Goal: Task Accomplishment & Management: Manage account settings

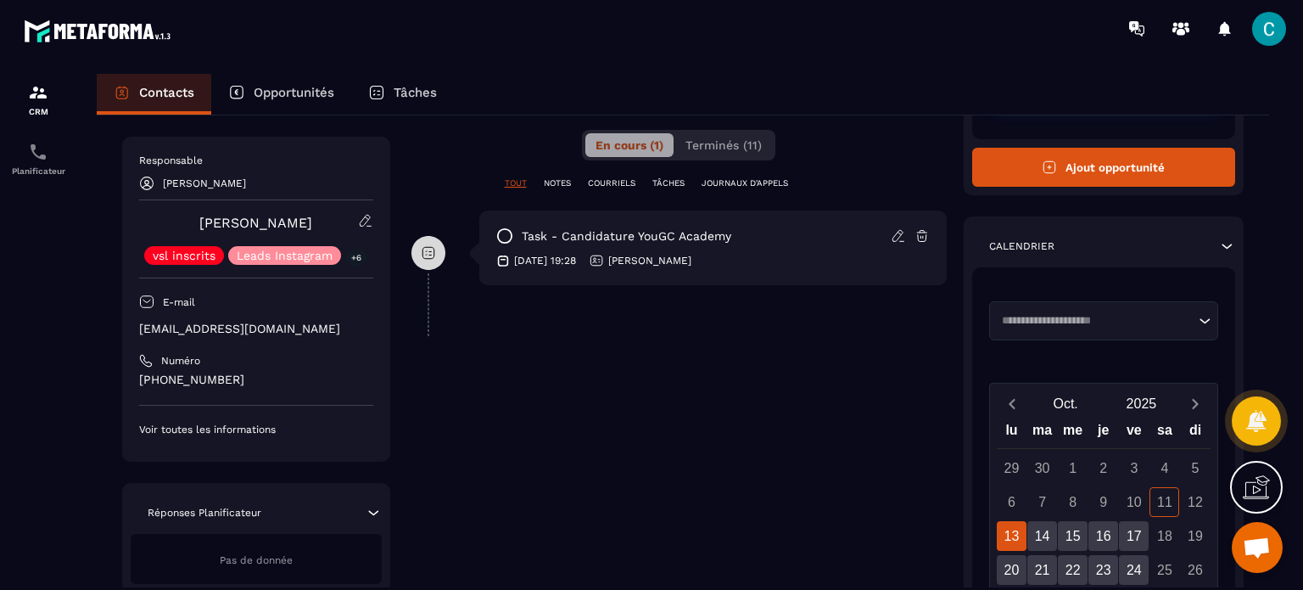
scroll to position [248, 0]
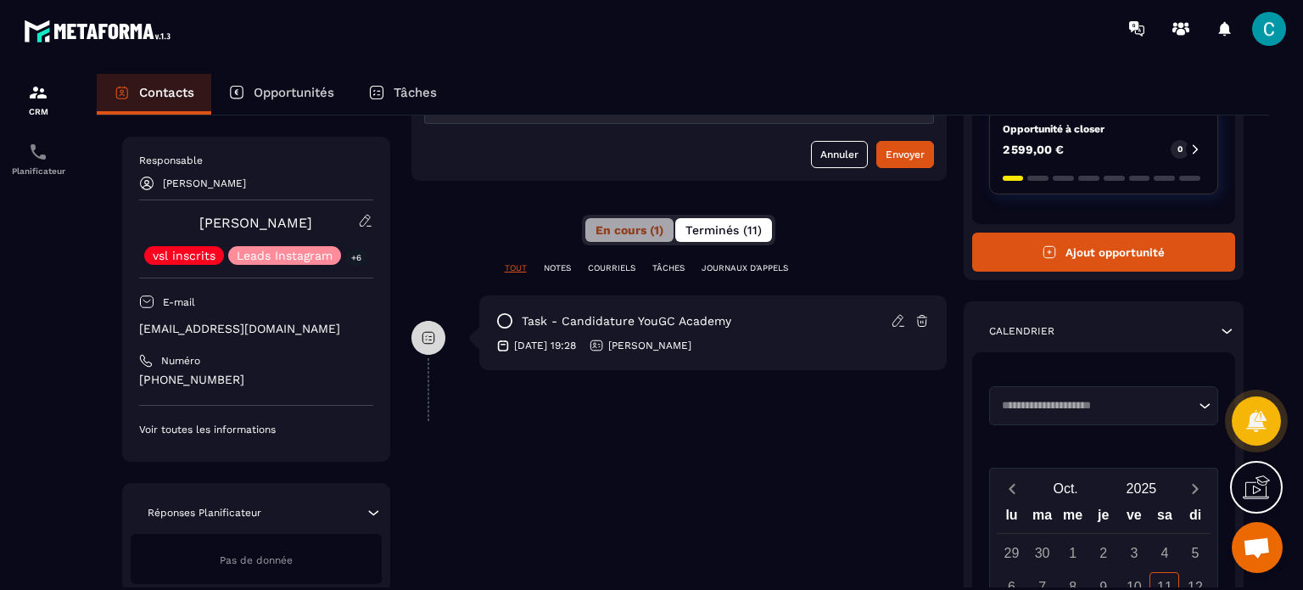
click at [748, 223] on span "Terminés (11)" at bounding box center [724, 230] width 76 height 14
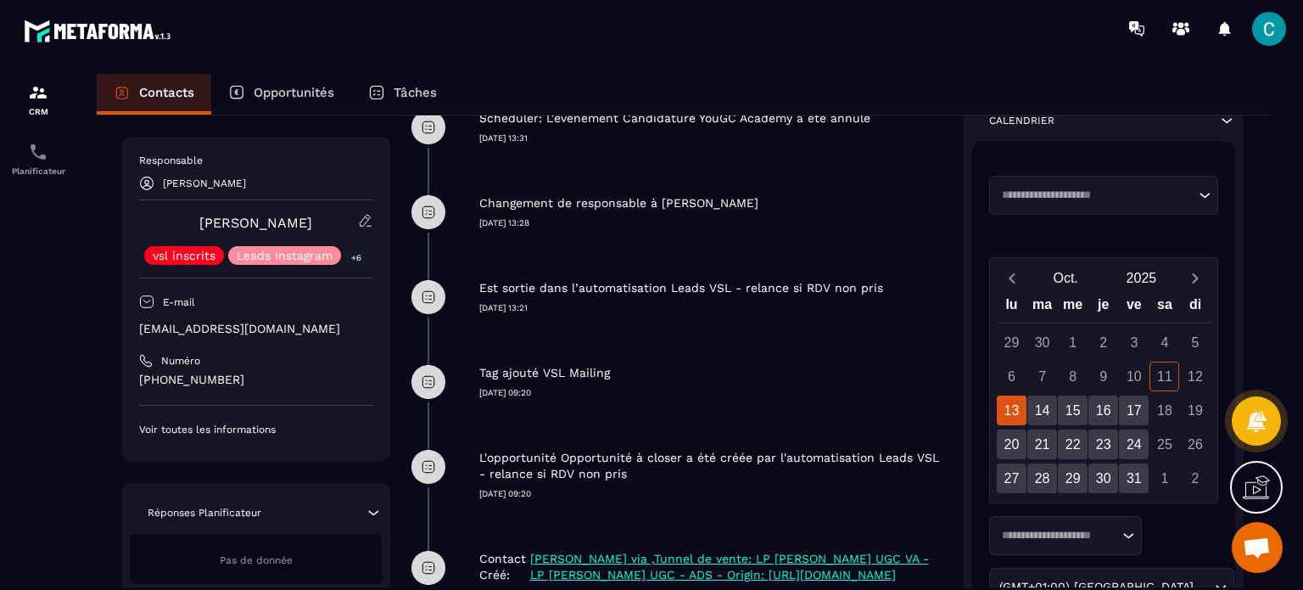
scroll to position [363, 0]
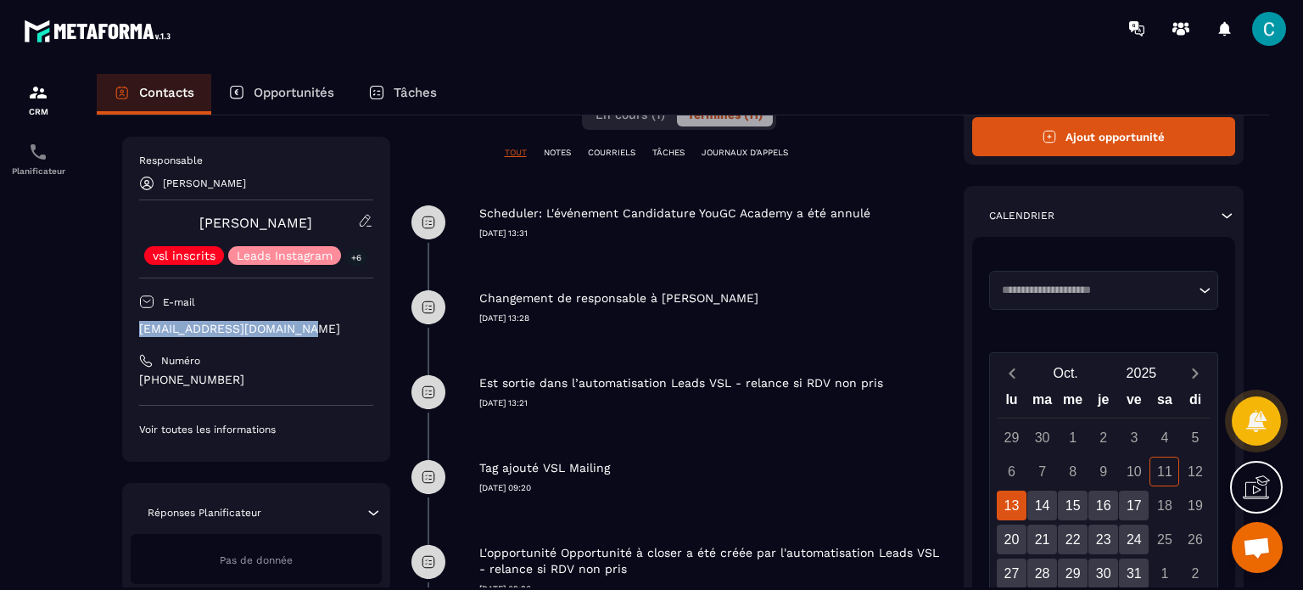
drag, startPoint x: 256, startPoint y: 323, endPoint x: 126, endPoint y: 331, distance: 130.9
click at [126, 331] on div "Responsable [PERSON_NAME] vsl inscrits Leads Instagram +6 E-mail [EMAIL_ADDRESS…" at bounding box center [256, 299] width 268 height 325
copy p "[EMAIL_ADDRESS][DOMAIN_NAME]"
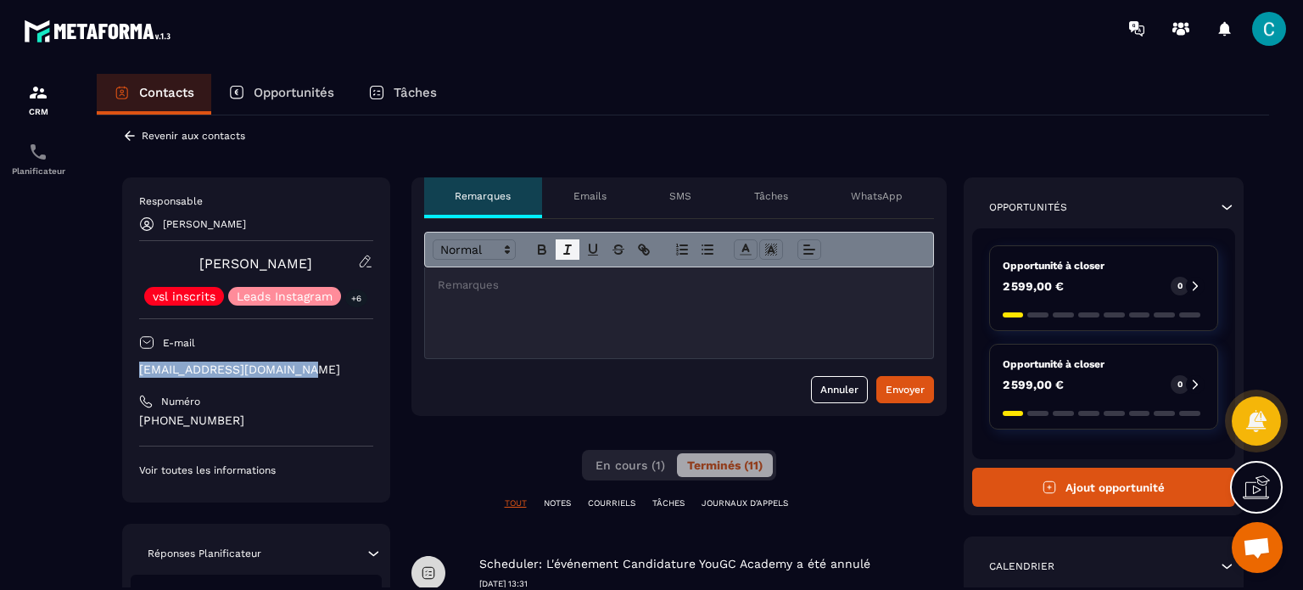
scroll to position [0, 0]
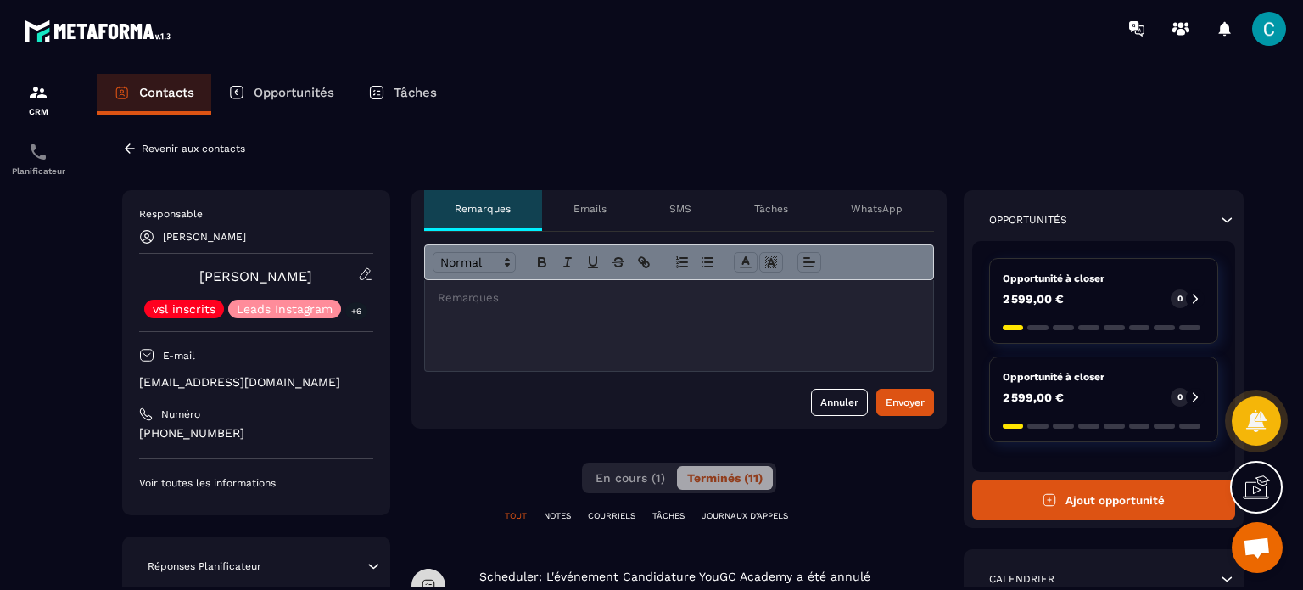
click at [126, 148] on icon at bounding box center [130, 147] width 10 height 9
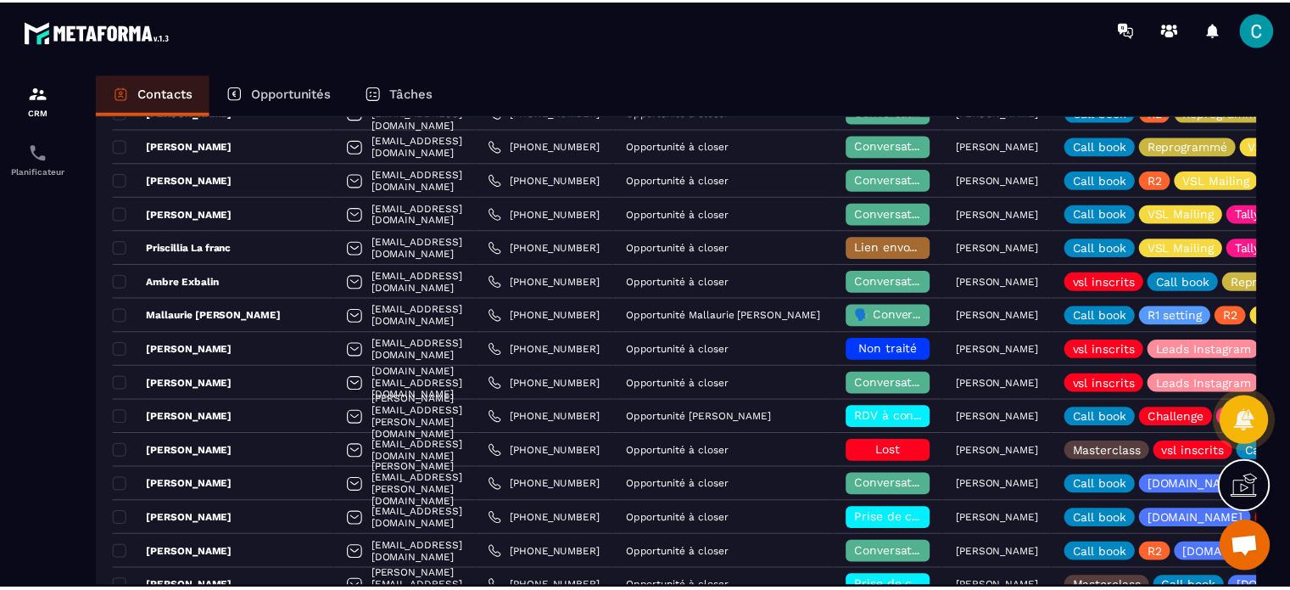
scroll to position [1273, 0]
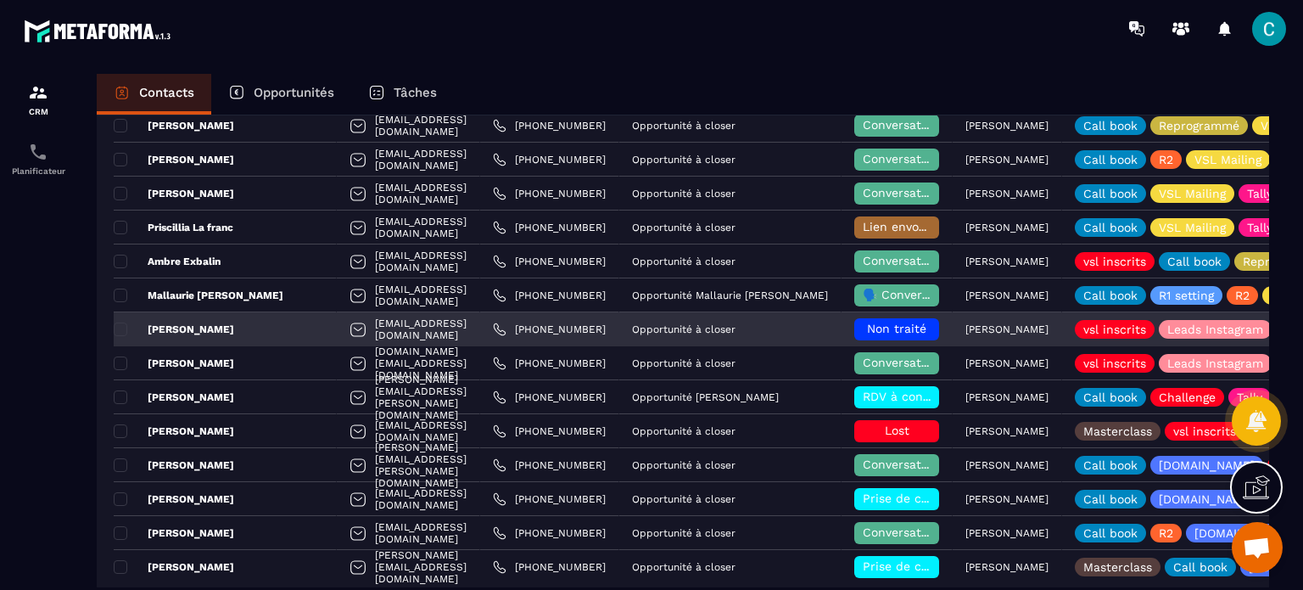
click at [867, 328] on span "Non traité" at bounding box center [896, 329] width 59 height 14
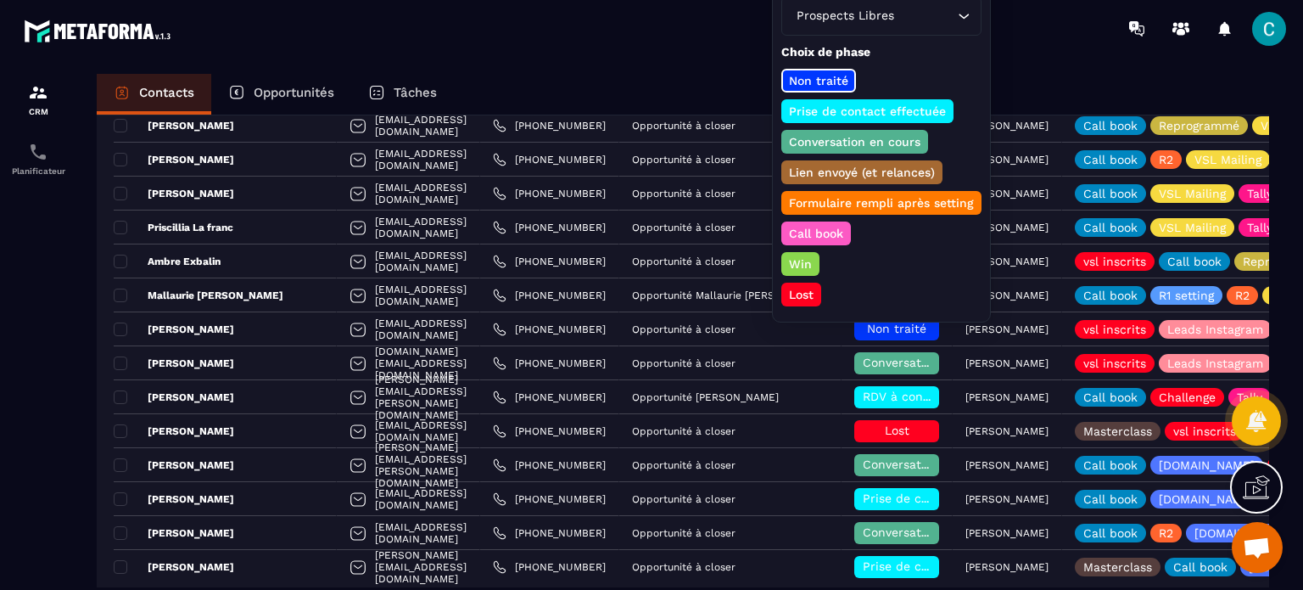
click at [815, 140] on p "Conversation en cours" at bounding box center [854, 141] width 137 height 17
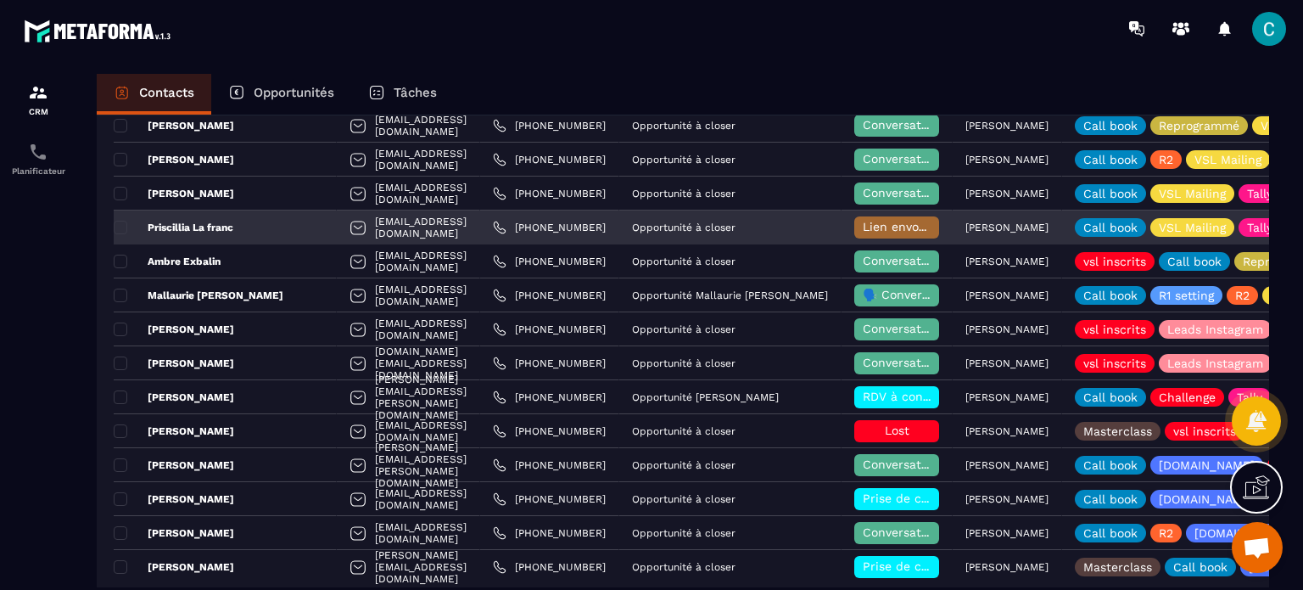
click at [887, 228] on span "Lien envoyé (et relances)" at bounding box center [935, 227] width 145 height 14
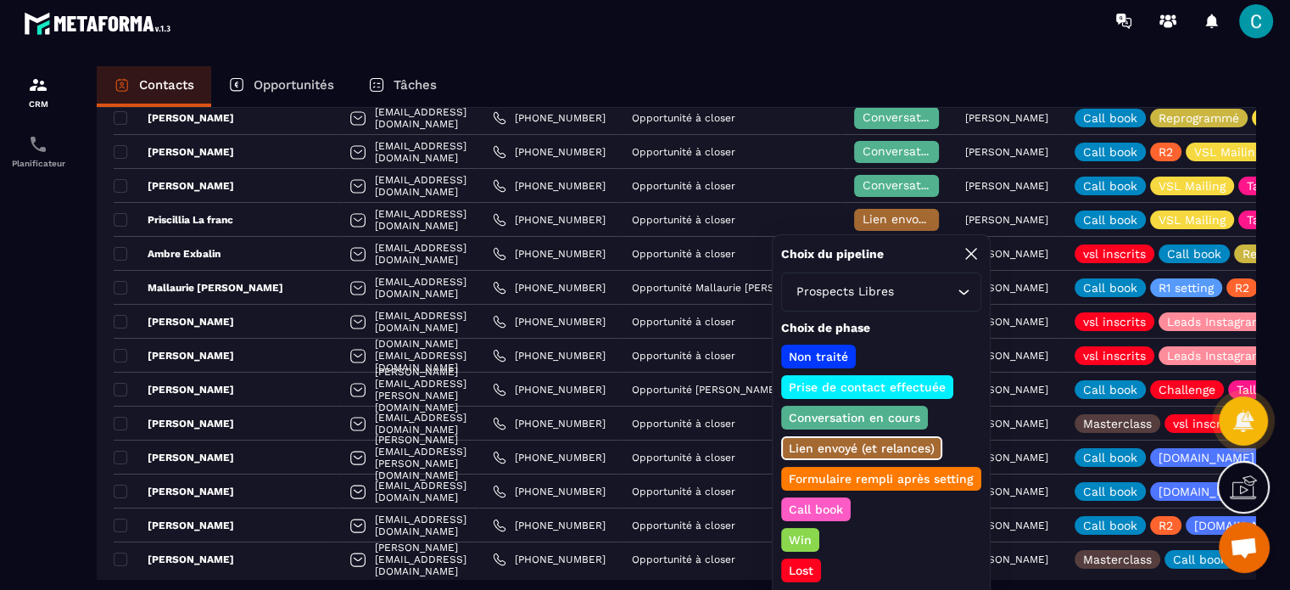
scroll to position [10, 0]
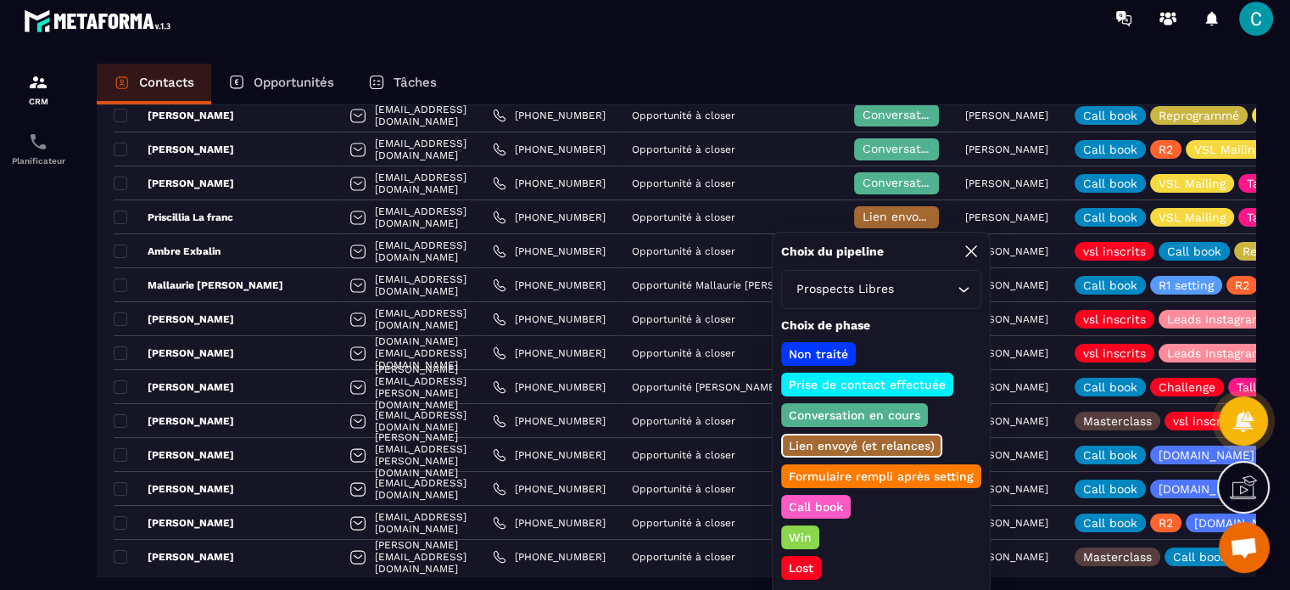
click at [814, 563] on p "Lost" at bounding box center [801, 567] width 30 height 17
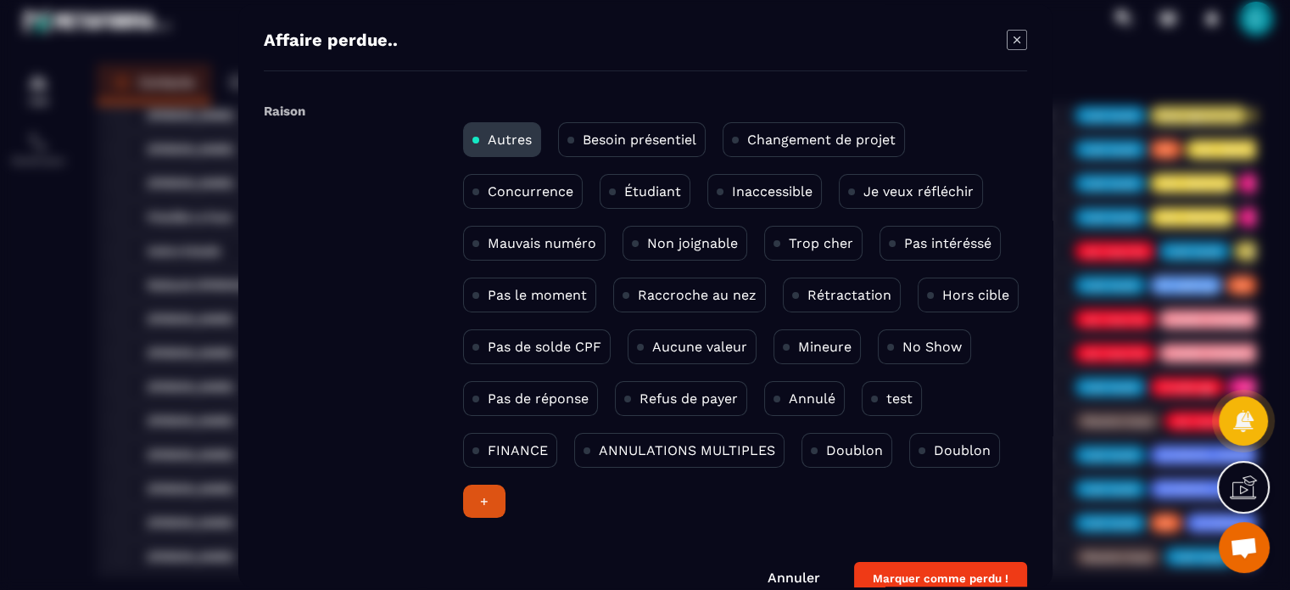
scroll to position [0, 0]
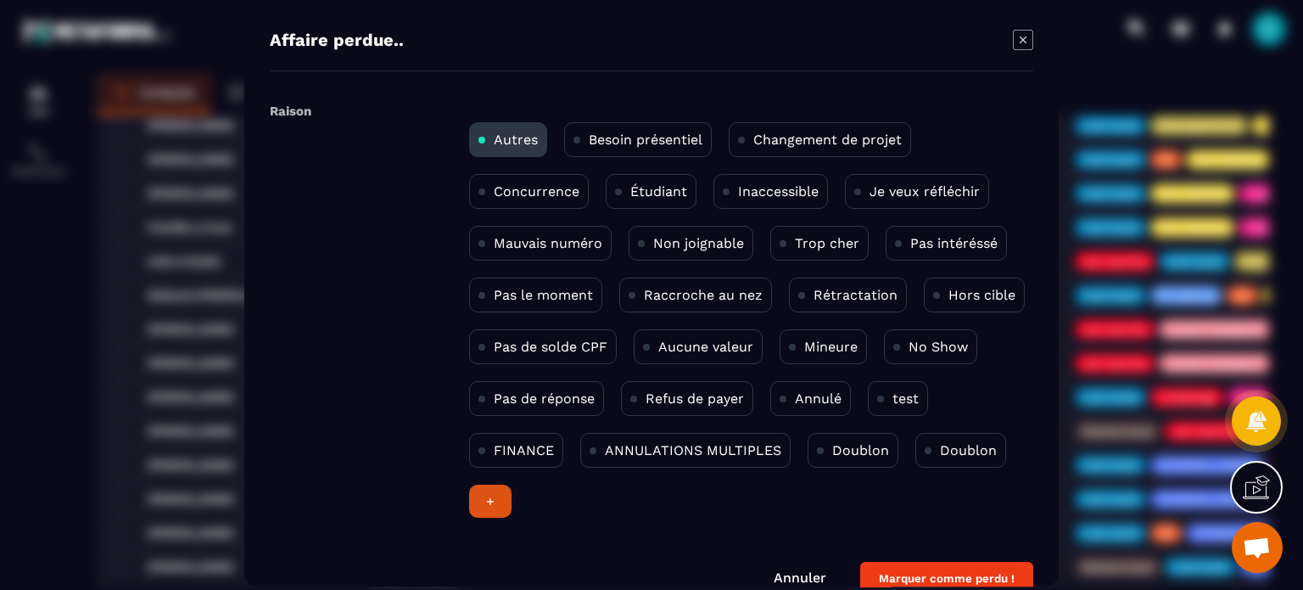
drag, startPoint x: 526, startPoint y: 398, endPoint x: 611, endPoint y: 430, distance: 90.8
click at [526, 398] on p "Pas de réponse" at bounding box center [544, 398] width 101 height 16
click at [950, 567] on button "Marquer comme perdu !" at bounding box center [946, 578] width 173 height 33
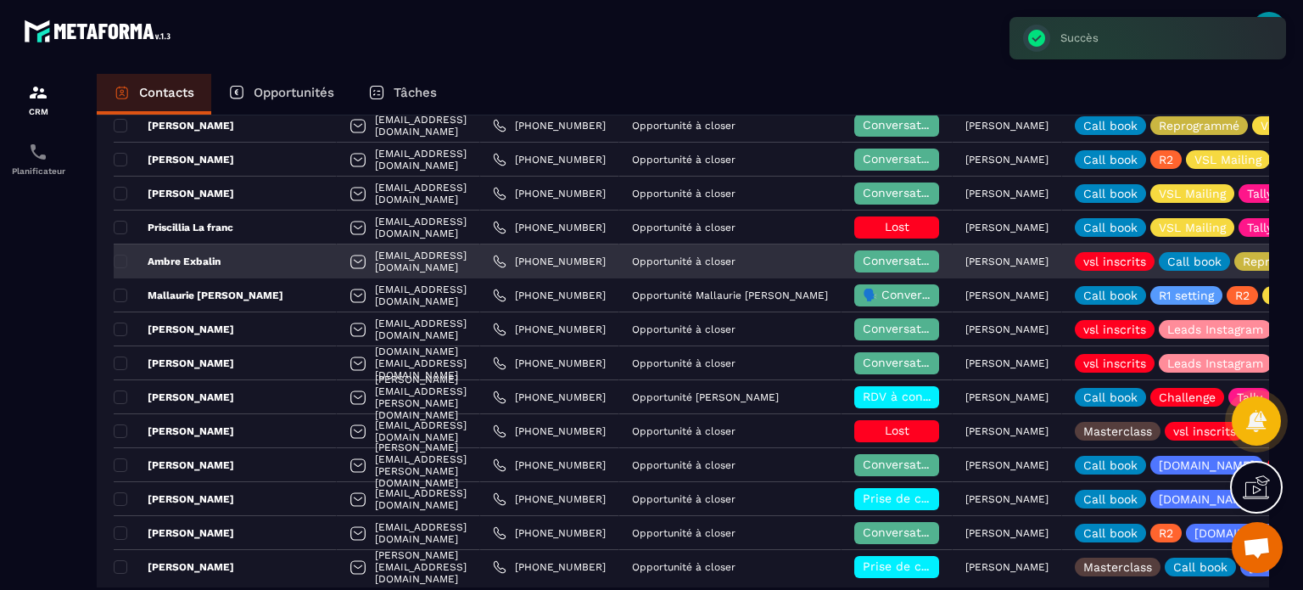
click at [876, 255] on span "Conversation en cours" at bounding box center [929, 261] width 132 height 14
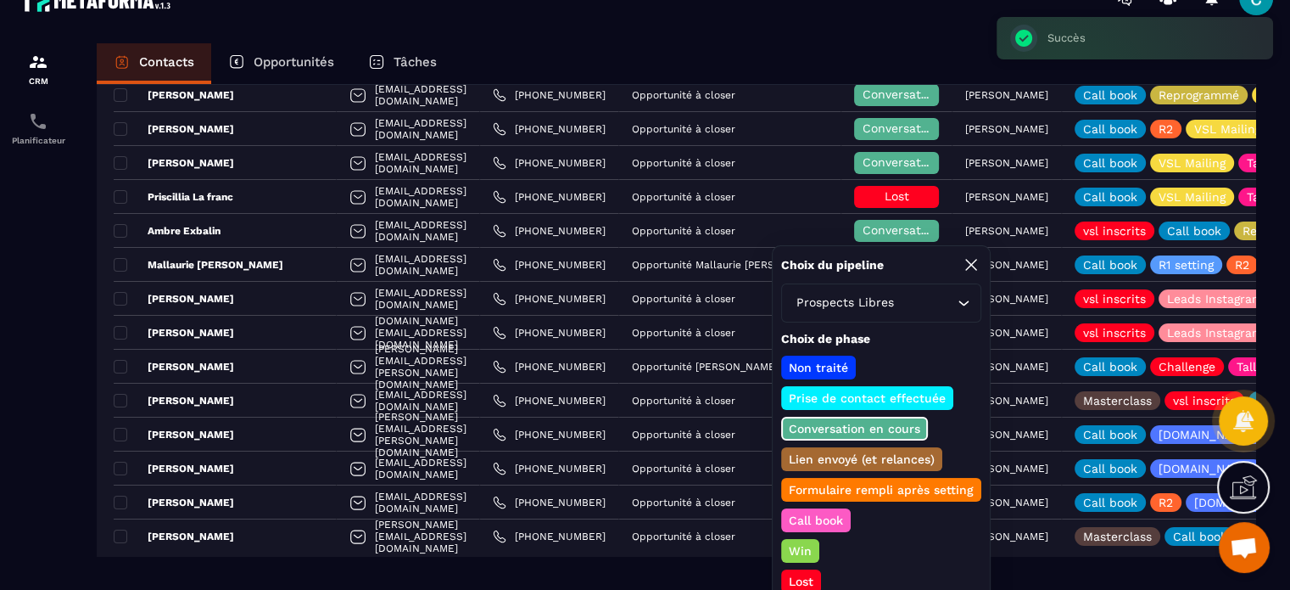
scroll to position [44, 0]
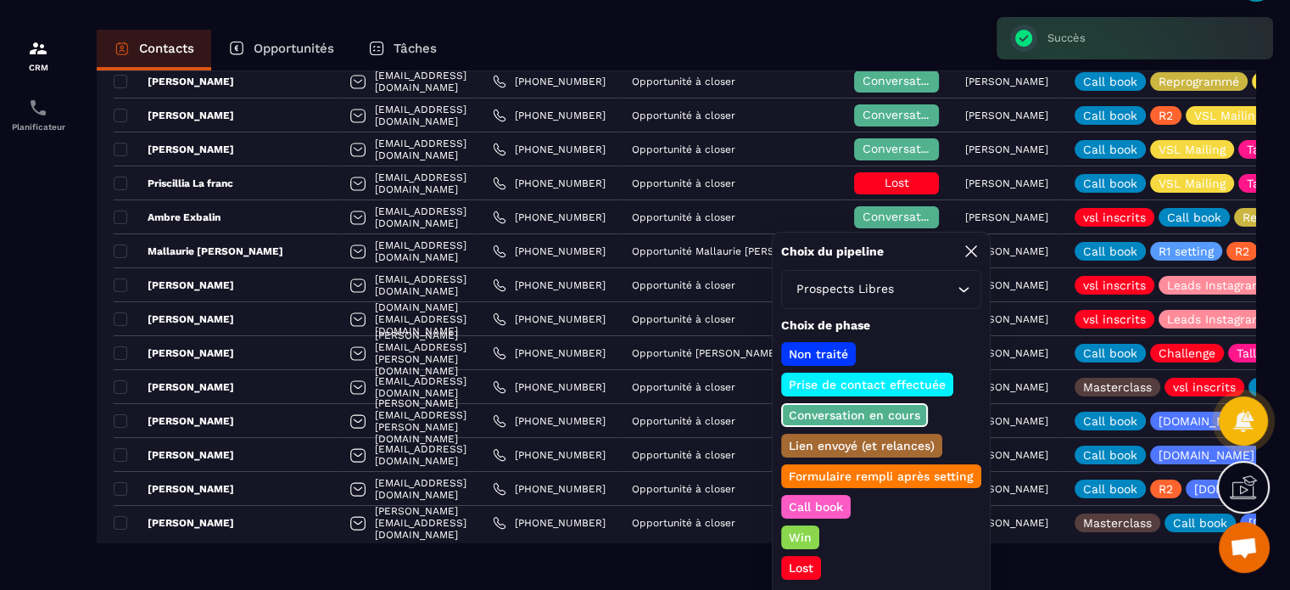
click at [806, 559] on p "Lost" at bounding box center [801, 567] width 30 height 17
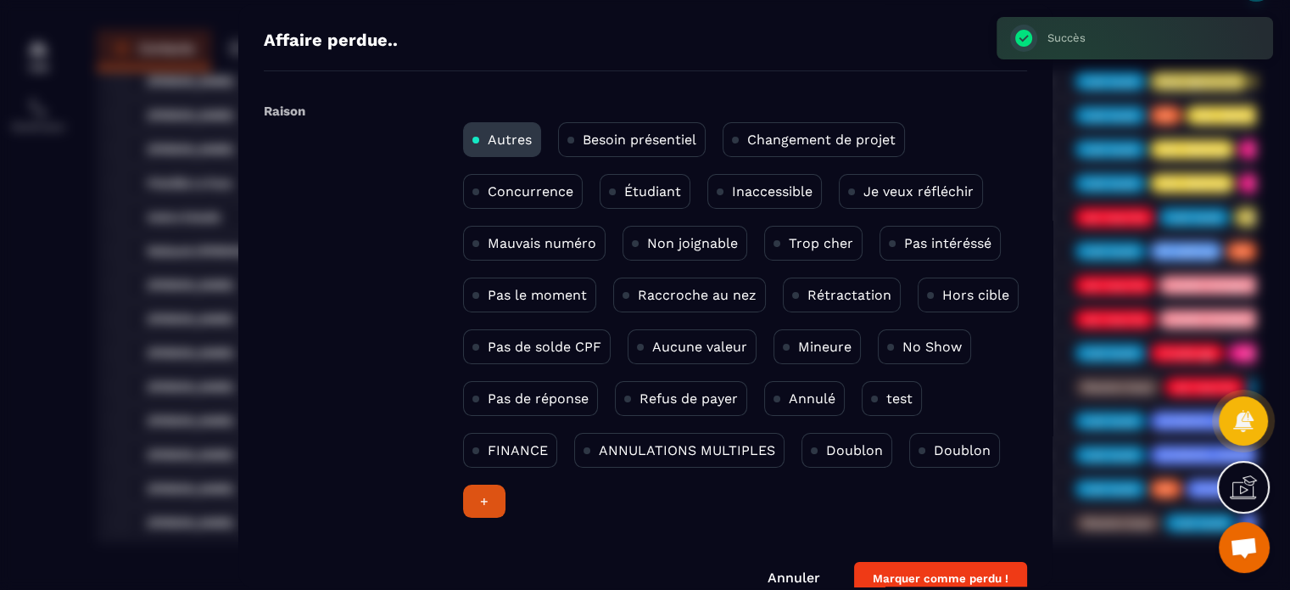
scroll to position [0, 0]
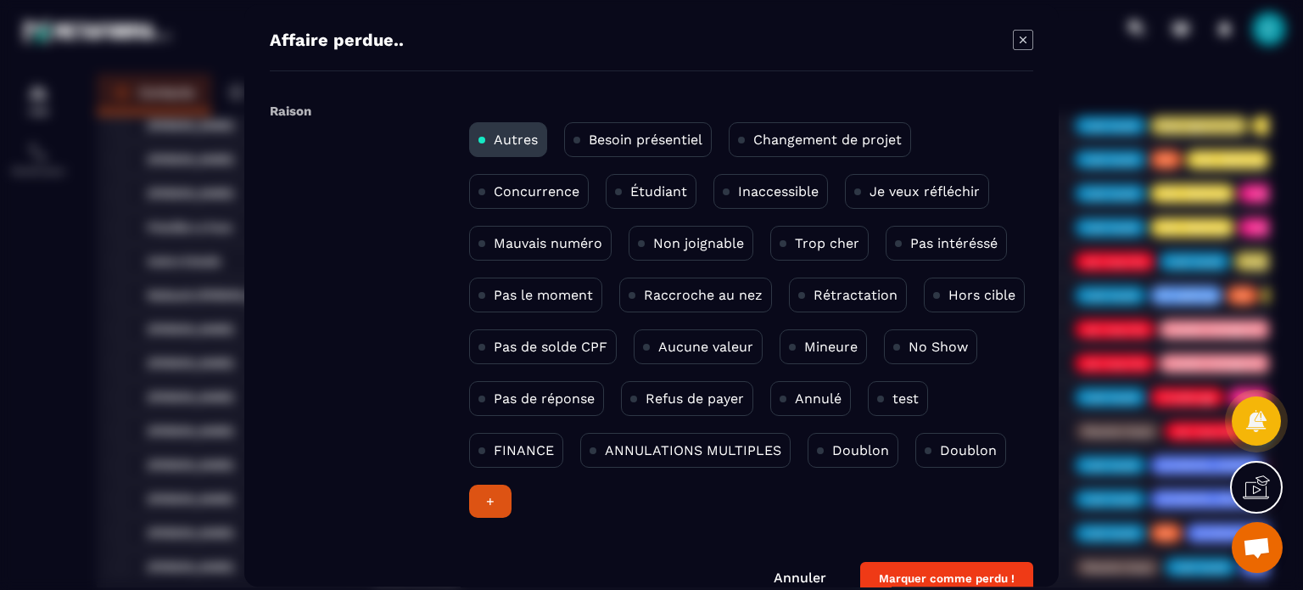
click at [913, 568] on button "Marquer comme perdu !" at bounding box center [946, 578] width 173 height 33
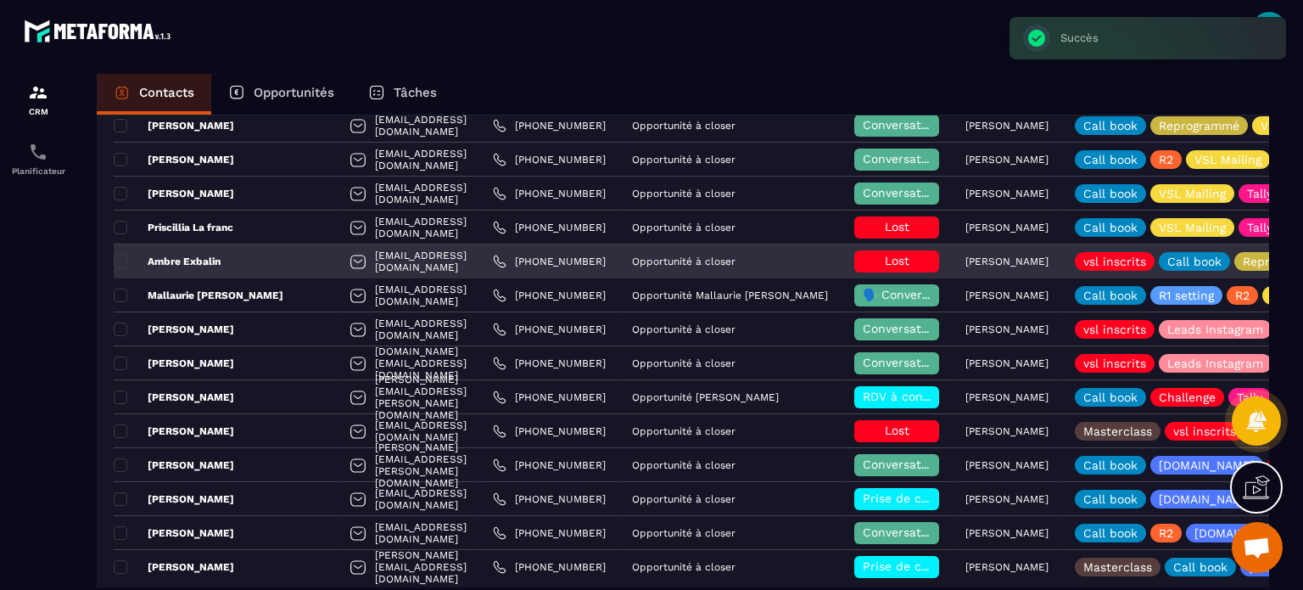
click at [882, 268] on div "Lost" at bounding box center [896, 261] width 85 height 22
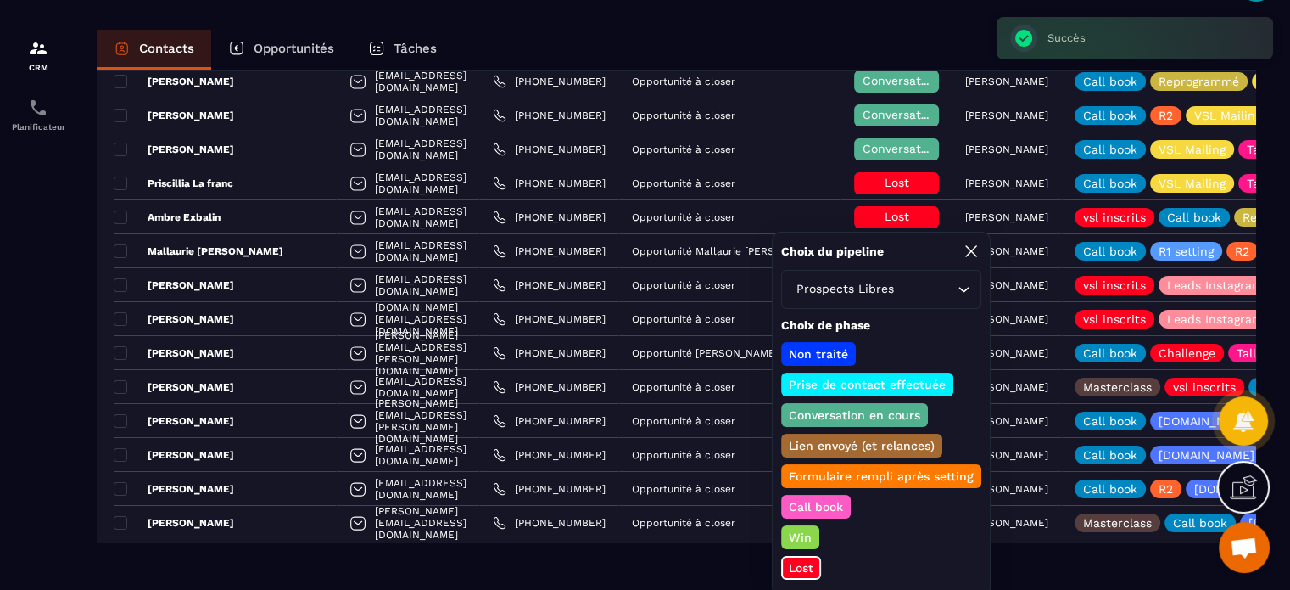
scroll to position [15, 0]
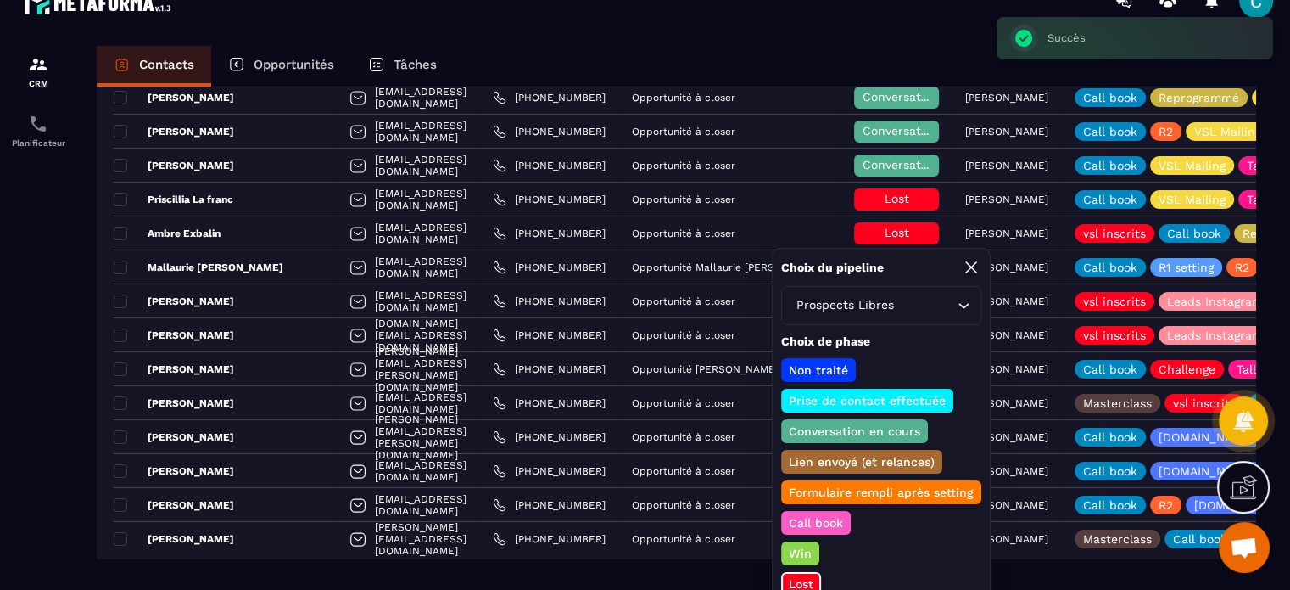
click at [808, 556] on div "Non traité Prise de contact effectuée Conversation en cours Lien envoyé (et rel…" at bounding box center [881, 477] width 200 height 238
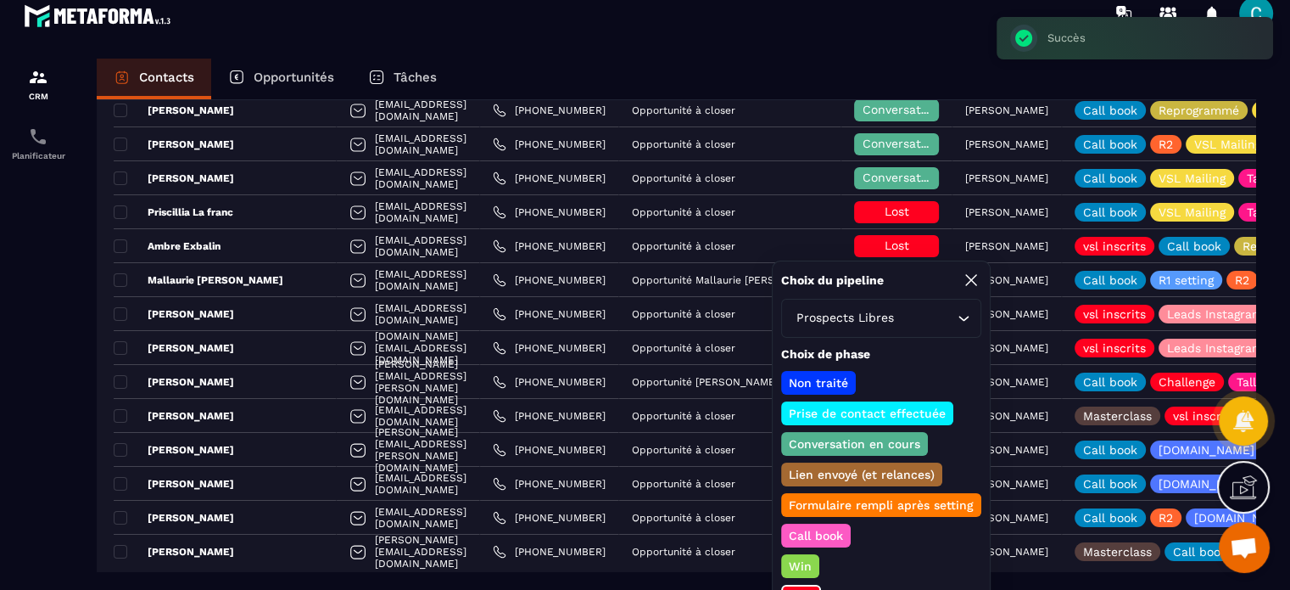
scroll to position [0, 0]
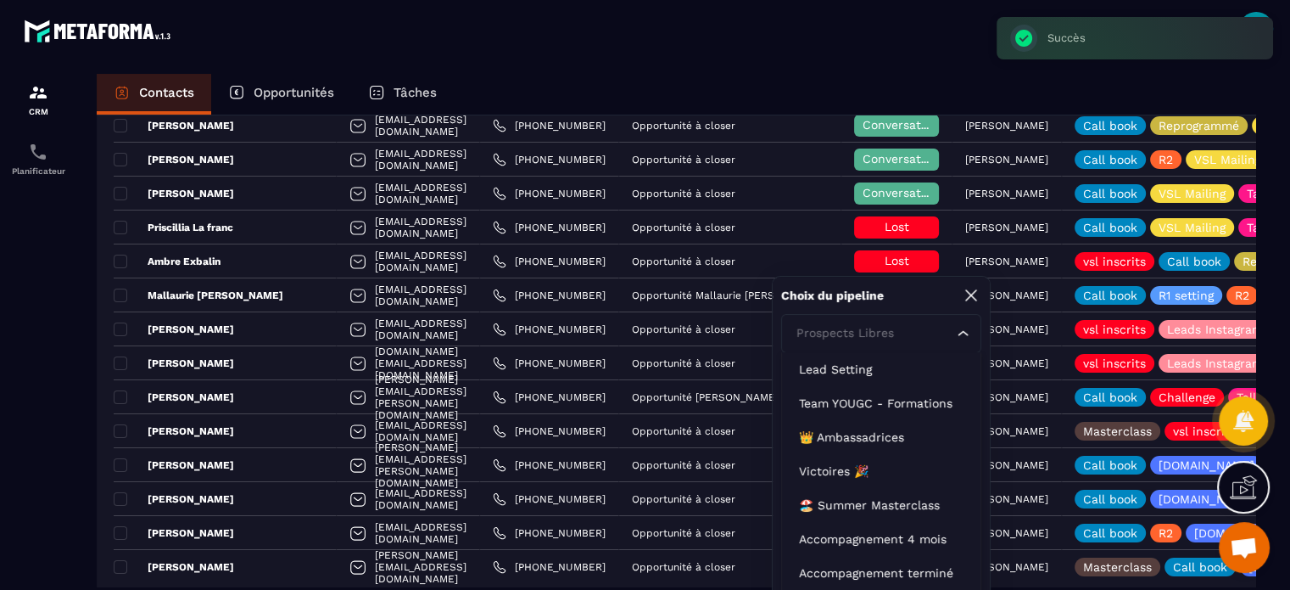
click at [964, 327] on icon "Search for option" at bounding box center [963, 333] width 17 height 17
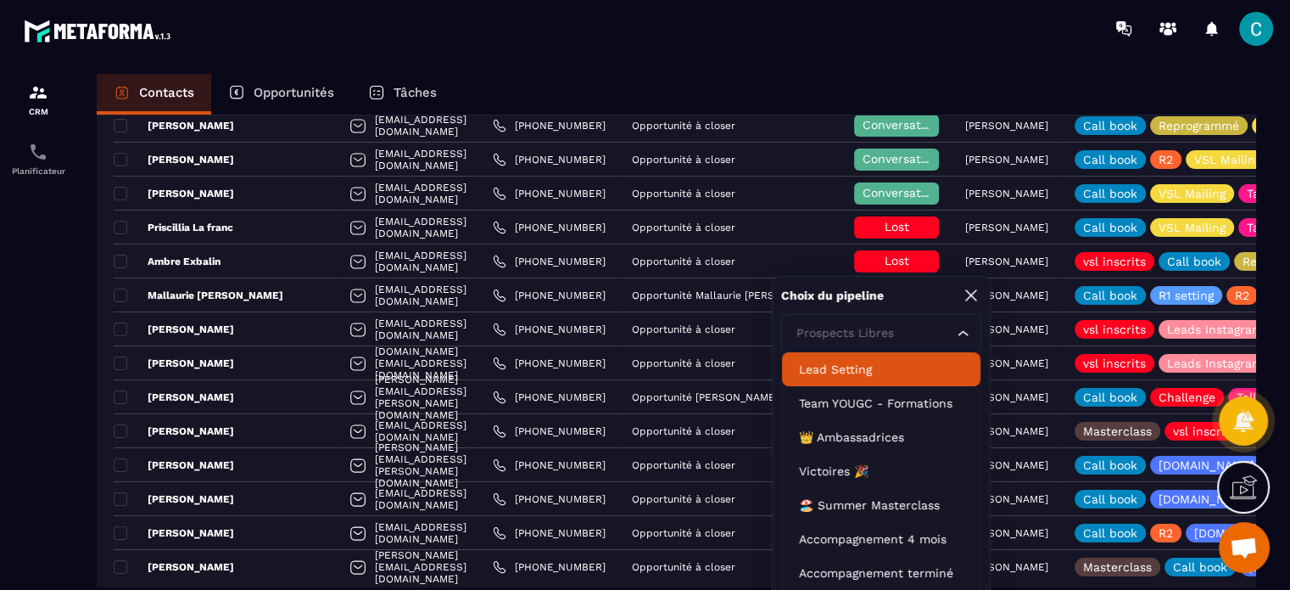
click at [961, 325] on icon "Search for option" at bounding box center [963, 333] width 17 height 17
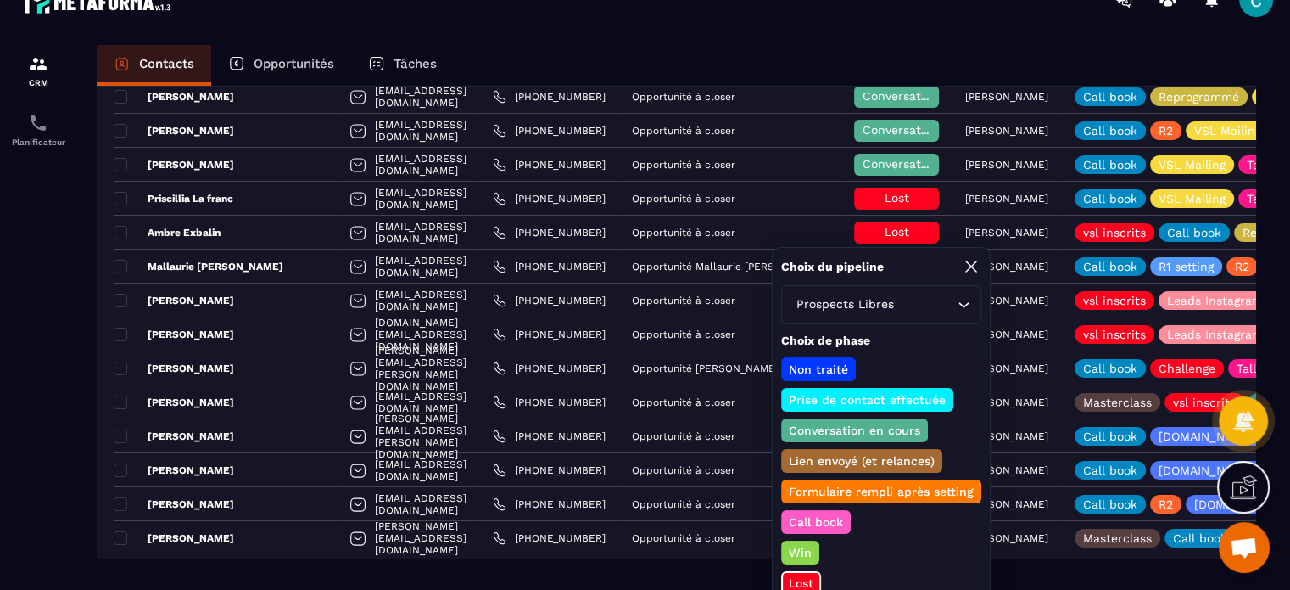
scroll to position [44, 0]
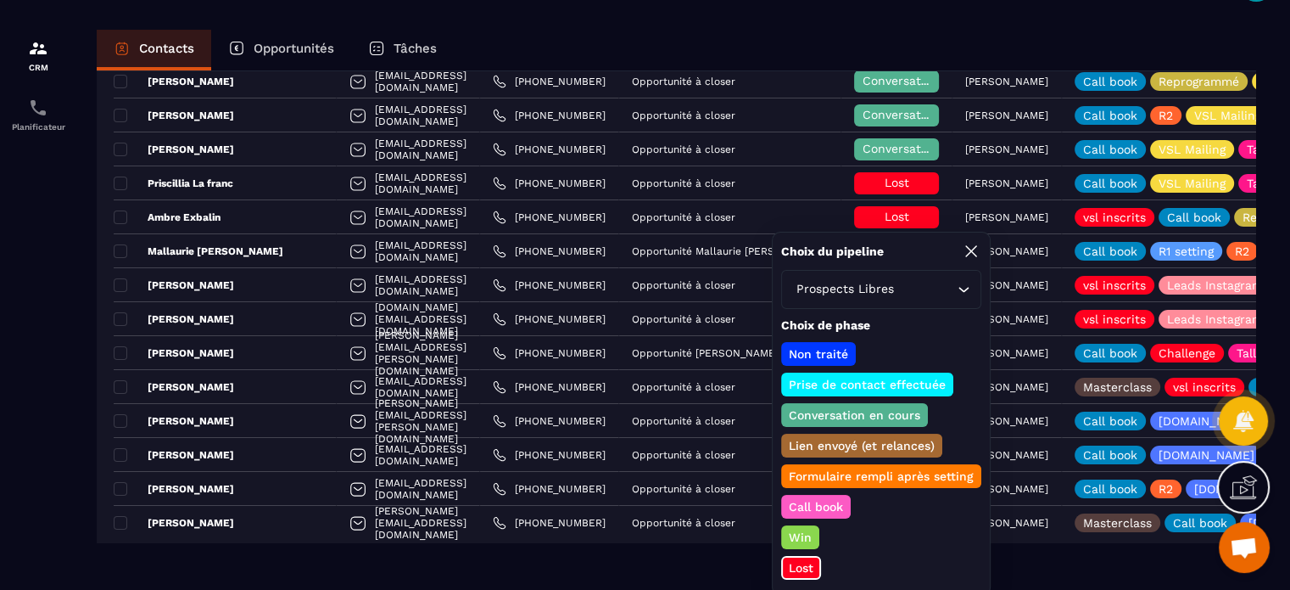
click at [792, 538] on p "Win" at bounding box center [800, 537] width 28 height 17
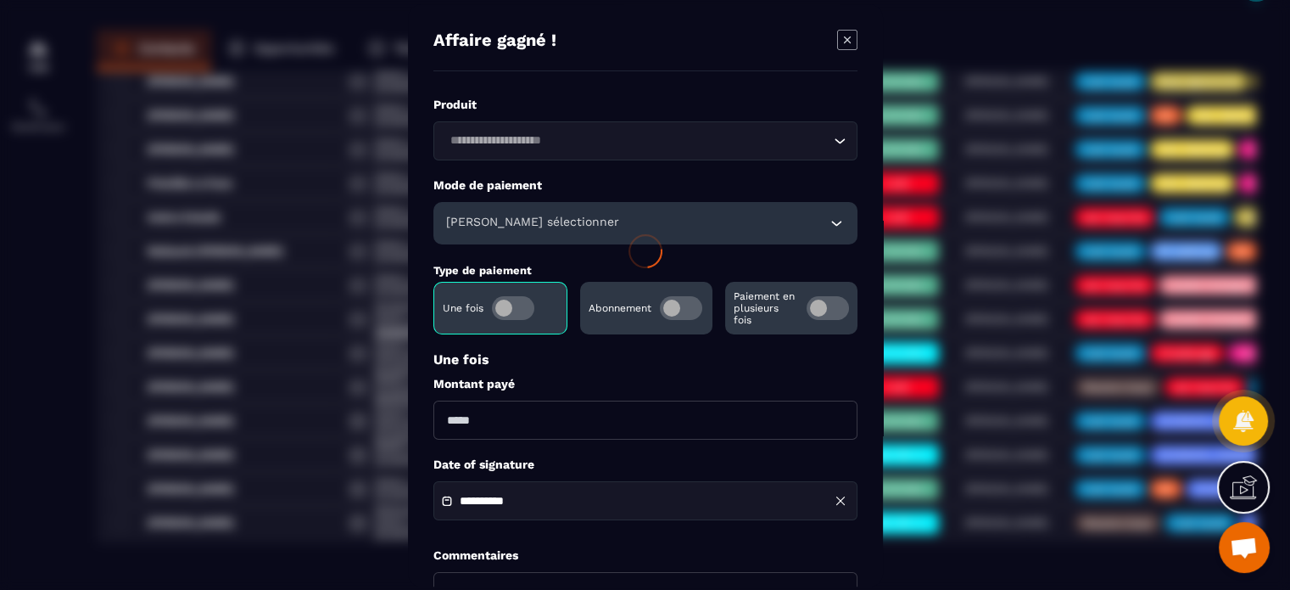
scroll to position [0, 0]
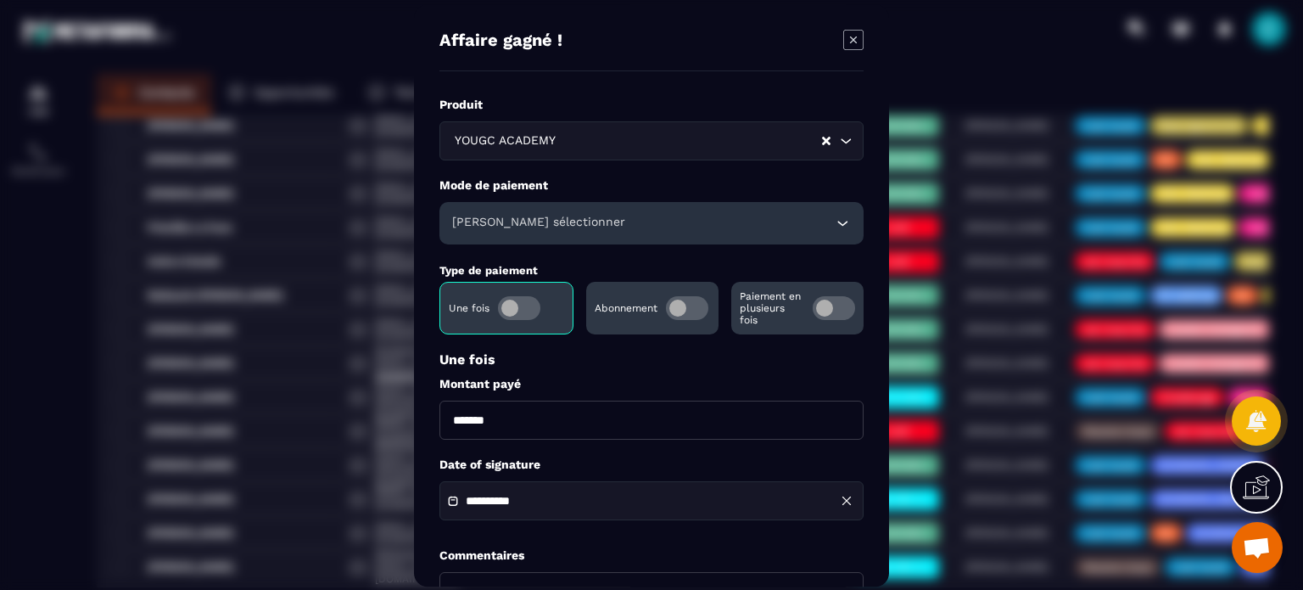
click at [855, 35] on icon "Modal window" at bounding box center [853, 40] width 20 height 20
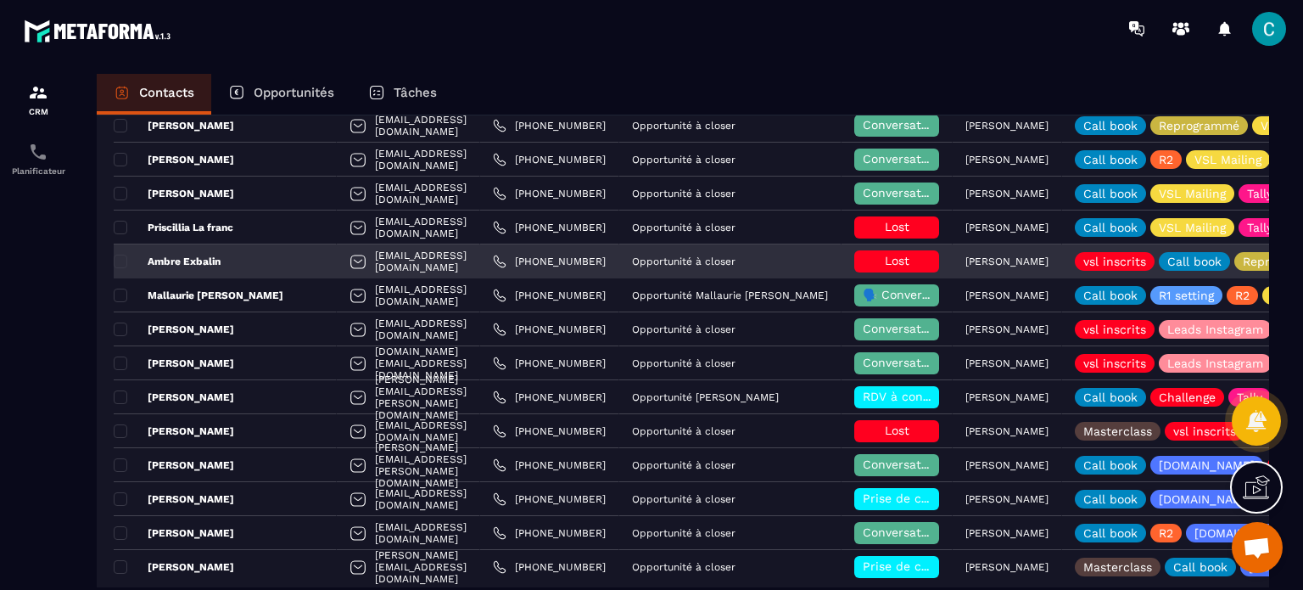
click at [899, 250] on div "Lost" at bounding box center [896, 261] width 85 height 22
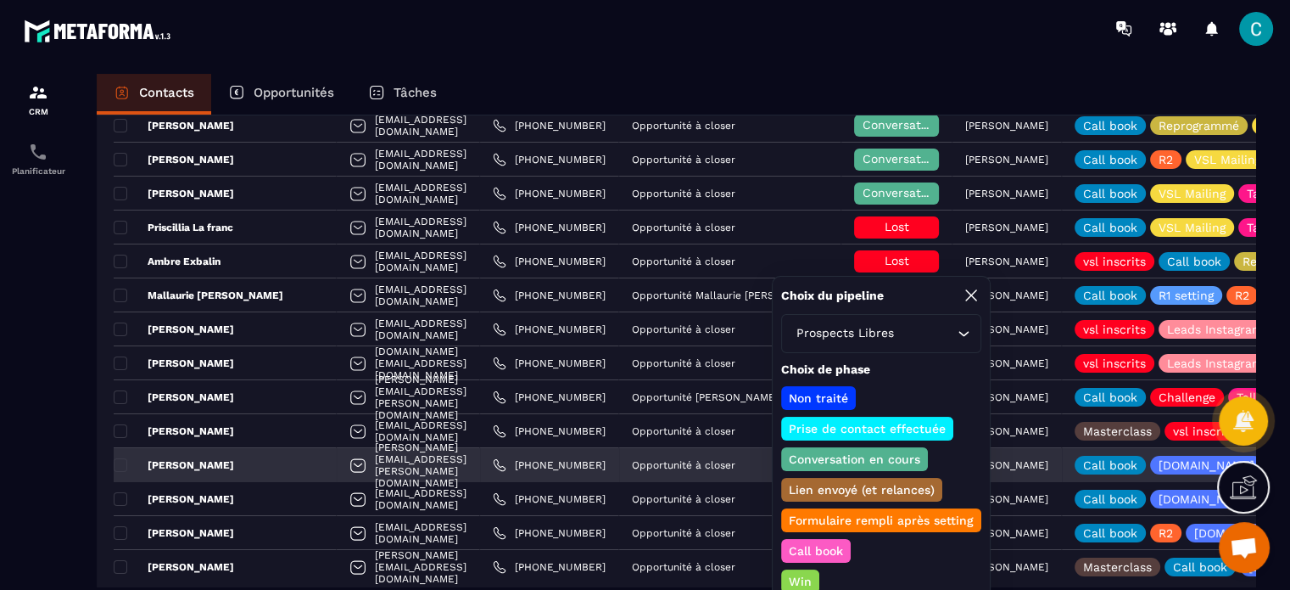
click at [862, 455] on p "Conversation en cours" at bounding box center [854, 459] width 137 height 17
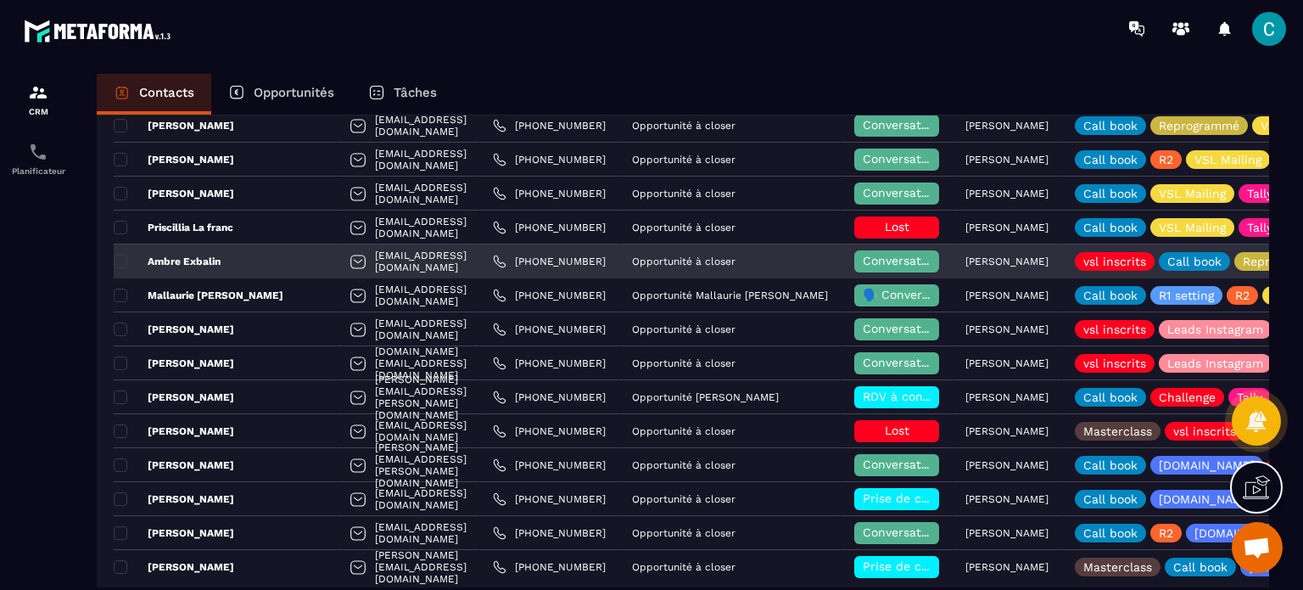
click at [882, 264] on span "Conversation en cours" at bounding box center [929, 261] width 132 height 14
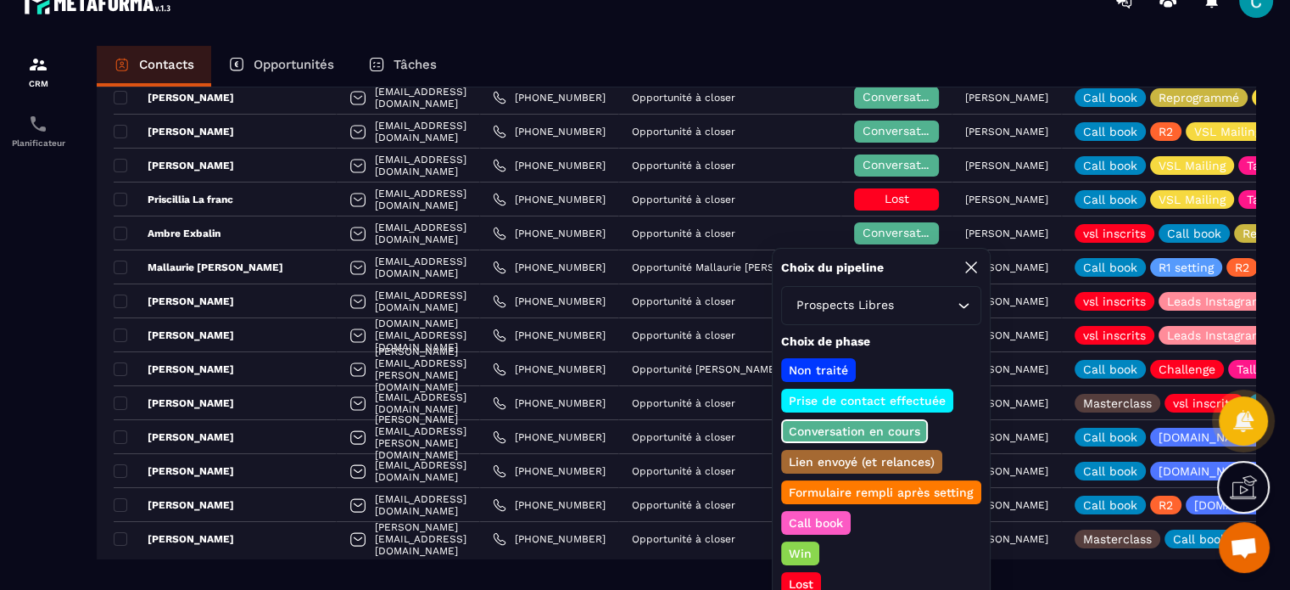
scroll to position [44, 0]
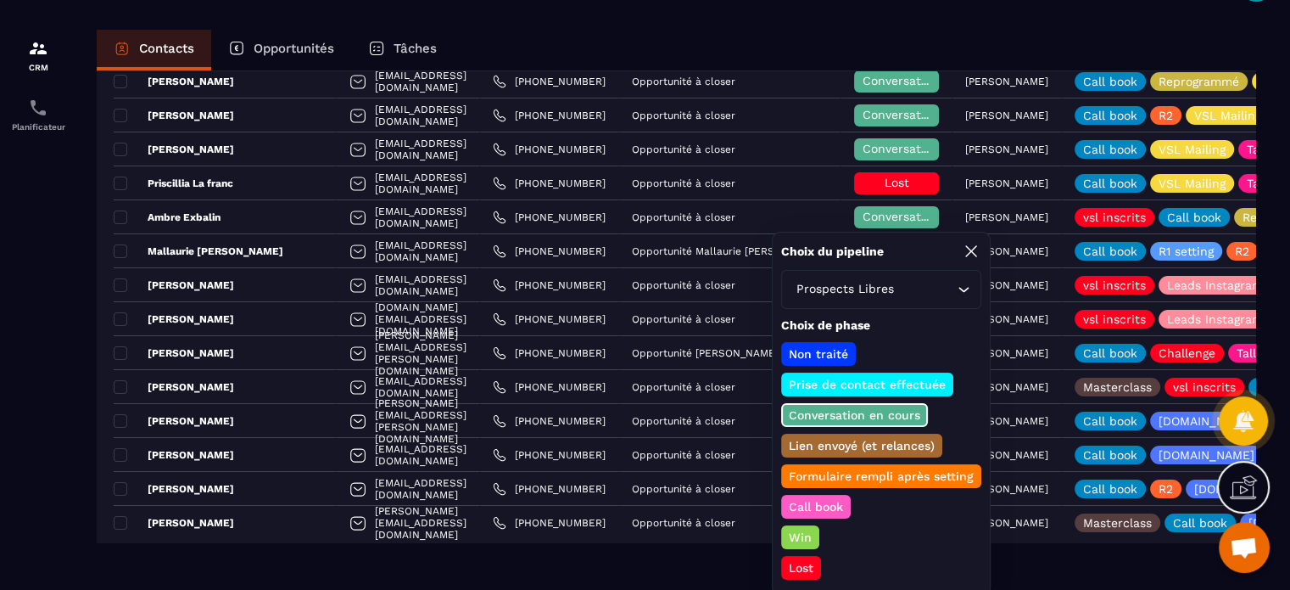
click at [804, 559] on p "Lost" at bounding box center [801, 567] width 30 height 17
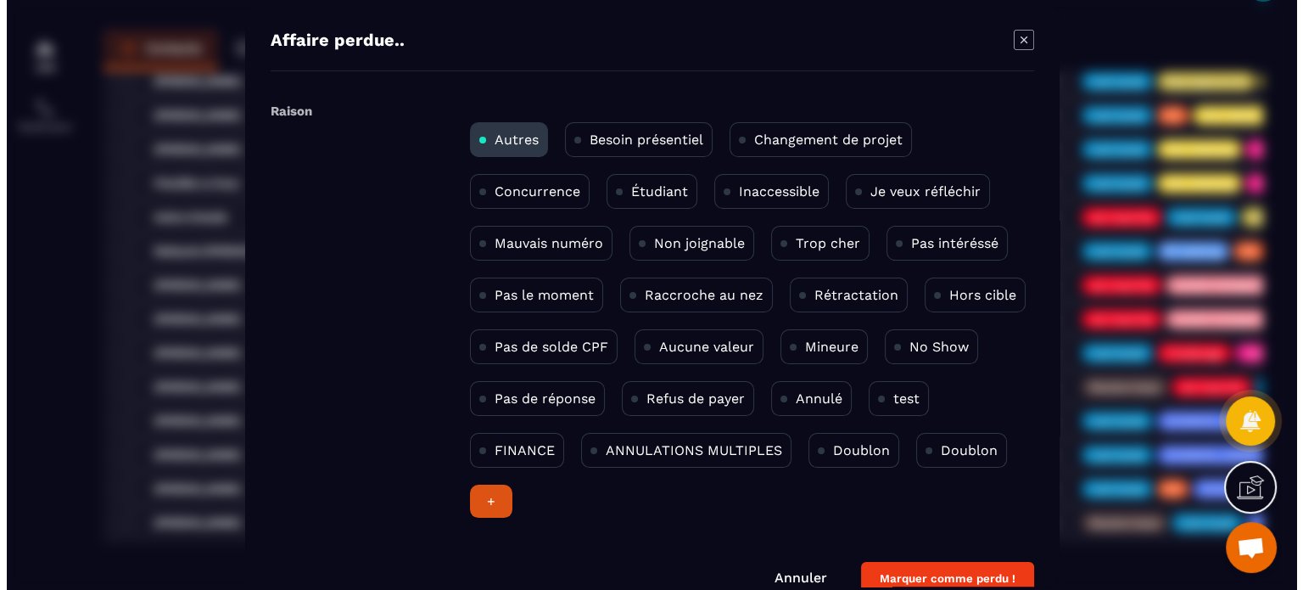
scroll to position [0, 0]
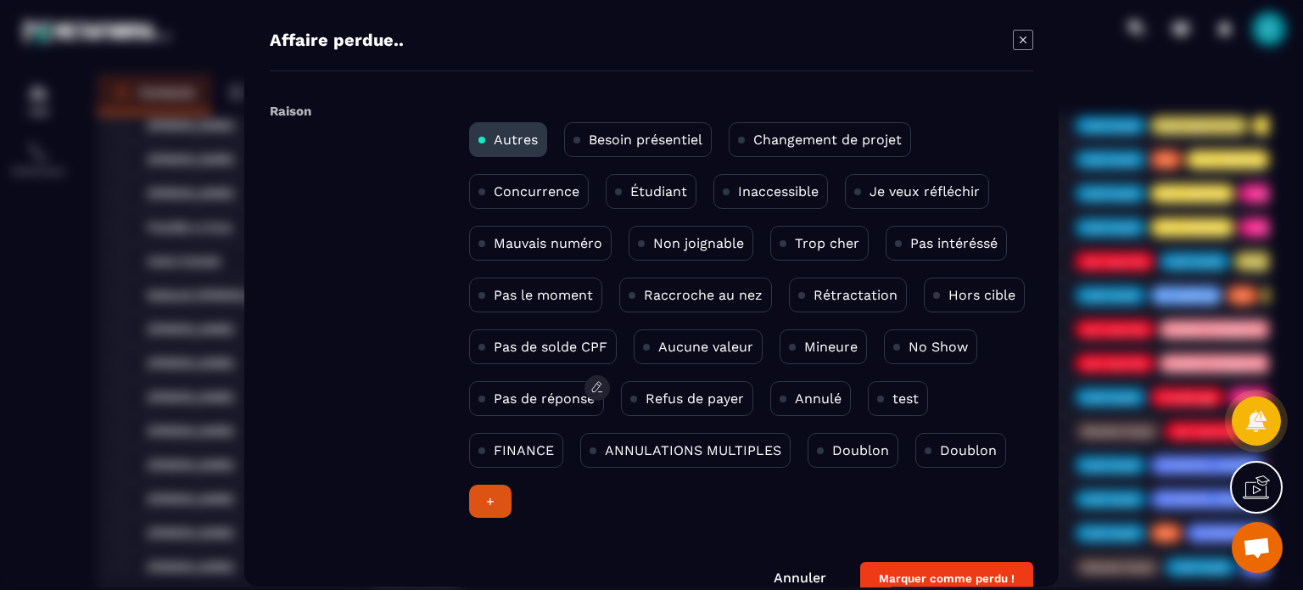
click at [521, 390] on p "Pas de réponse" at bounding box center [544, 398] width 101 height 16
click at [921, 579] on button "Marquer comme perdu !" at bounding box center [946, 578] width 173 height 33
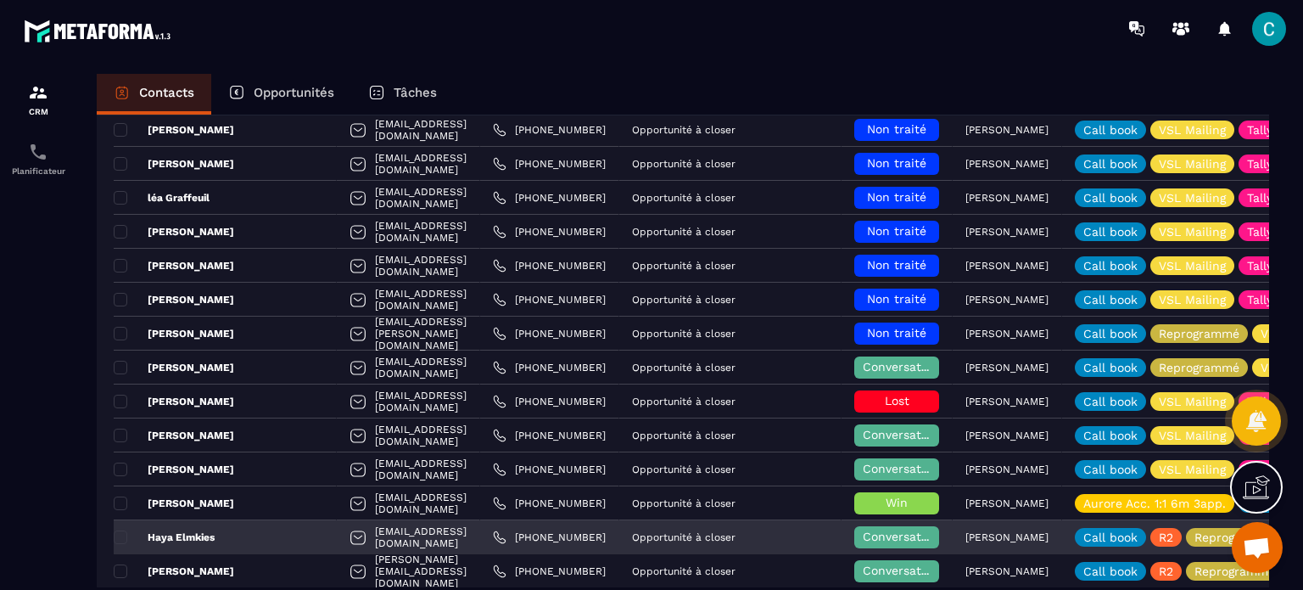
scroll to position [764, 0]
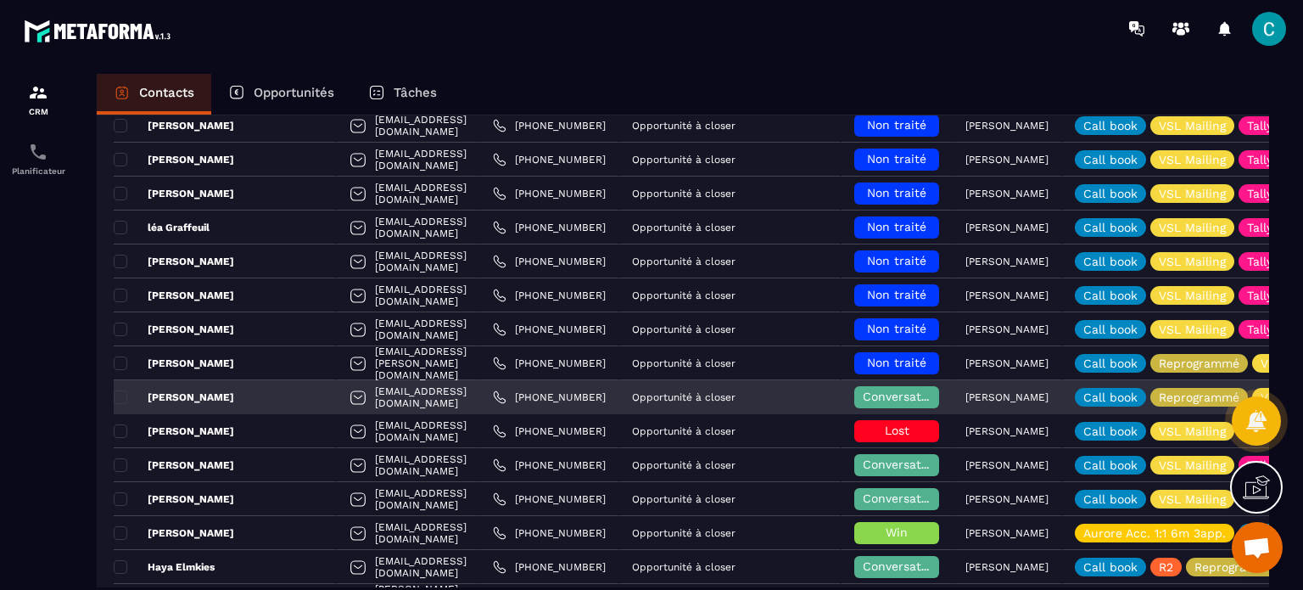
click at [867, 389] on span "Conversation en cours" at bounding box center [929, 396] width 132 height 14
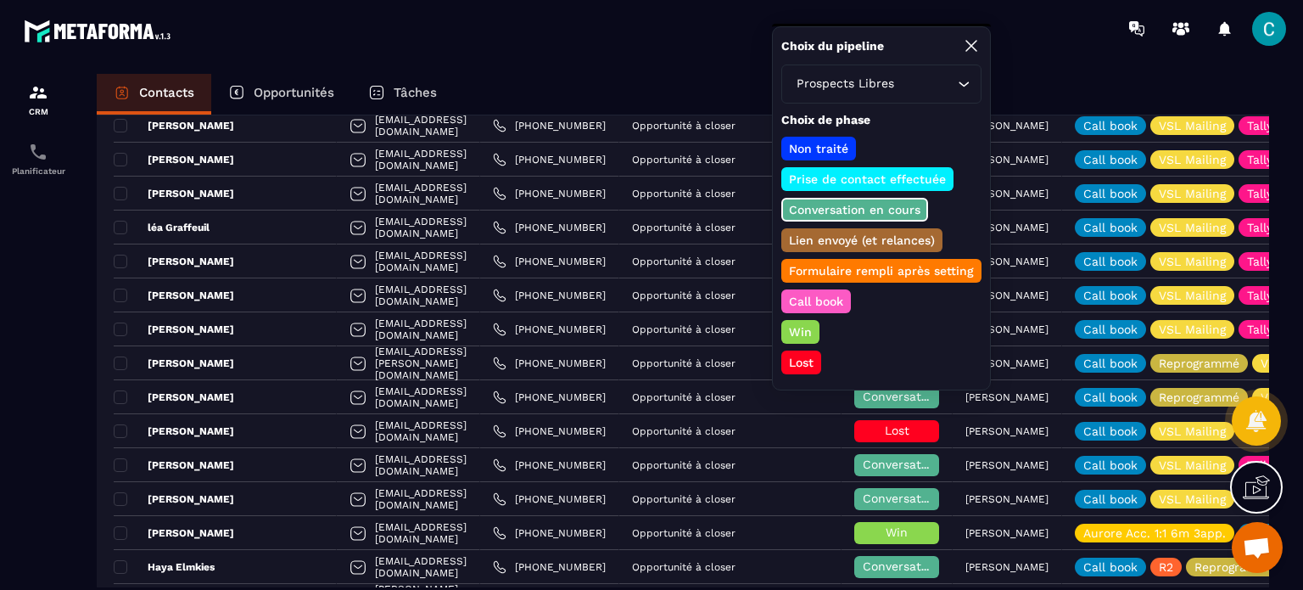
click at [811, 360] on p "Lost" at bounding box center [801, 362] width 30 height 17
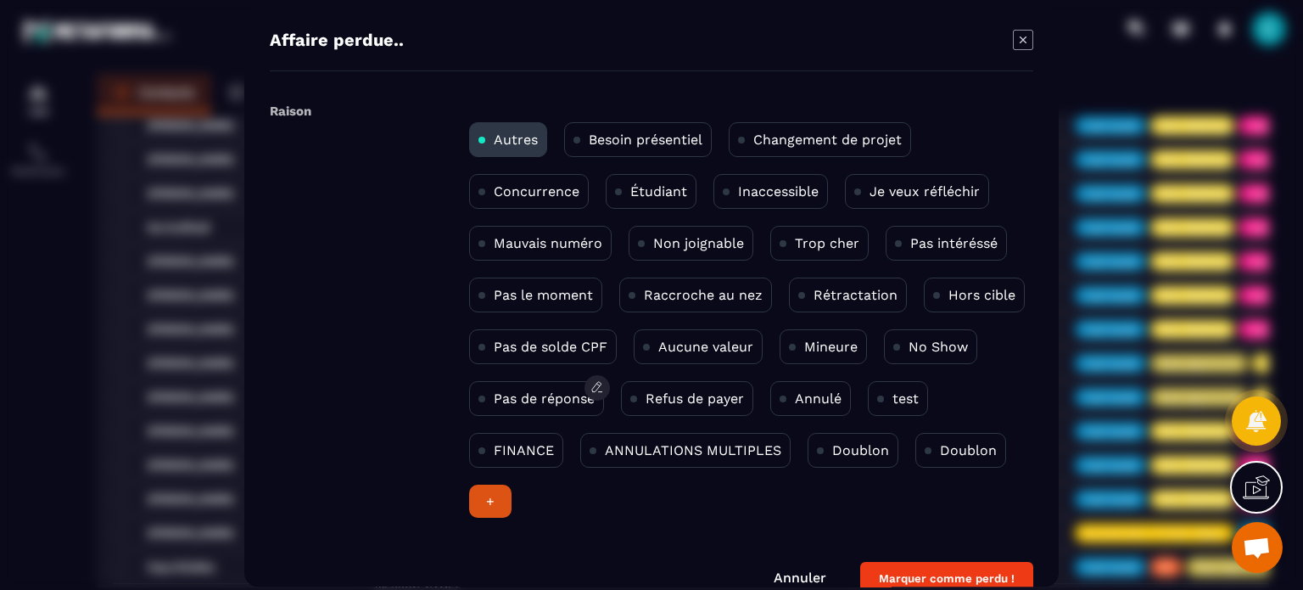
click at [535, 397] on p "Pas de réponse" at bounding box center [544, 398] width 101 height 16
click at [941, 574] on button "Marquer comme perdu !" at bounding box center [946, 578] width 173 height 33
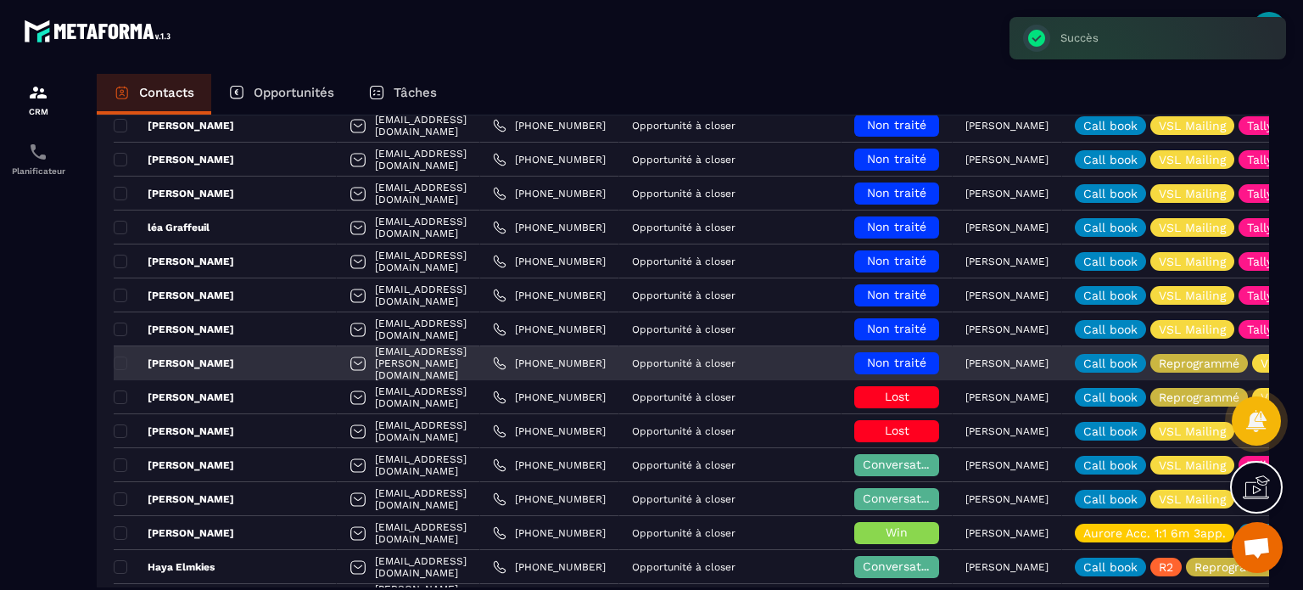
click at [882, 363] on span "Non traité" at bounding box center [896, 362] width 59 height 14
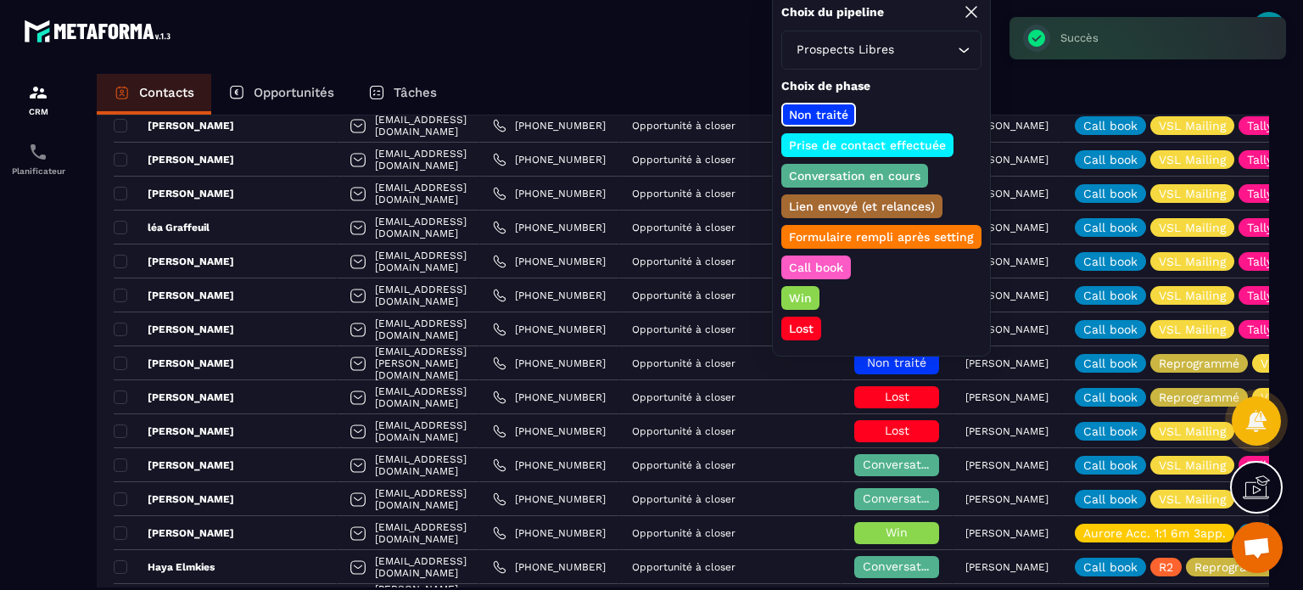
click at [804, 322] on p "Lost" at bounding box center [801, 328] width 30 height 17
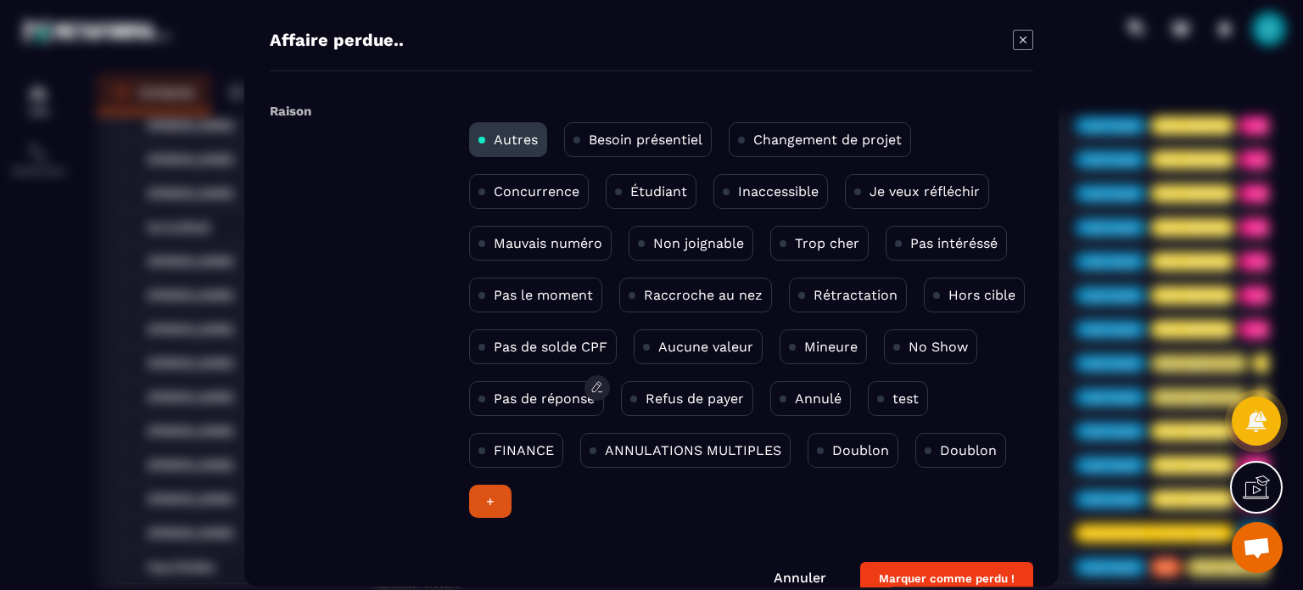
click at [523, 404] on p "Pas de réponse" at bounding box center [544, 398] width 101 height 16
click at [933, 560] on form "Raison Autres Besoin présentiel Changement de projet Concurrence Étudiant Inacc…" at bounding box center [652, 346] width 764 height 498
click at [930, 563] on button "Marquer comme perdu !" at bounding box center [946, 578] width 173 height 33
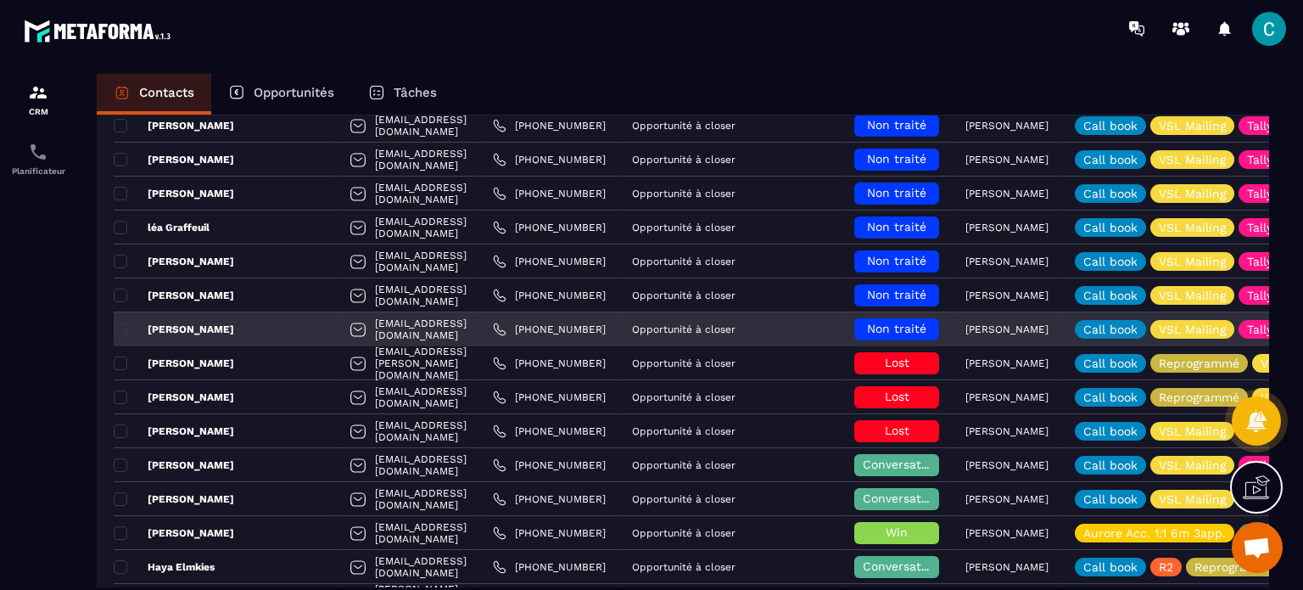
click at [867, 328] on span "Non traité" at bounding box center [896, 329] width 59 height 14
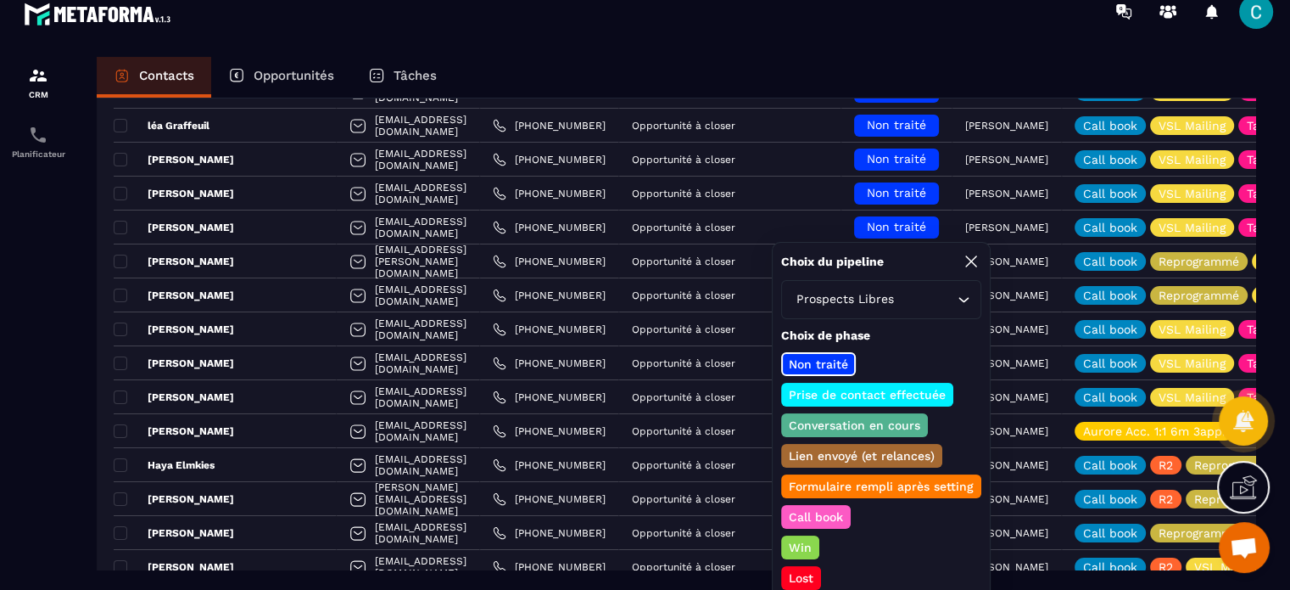
scroll to position [27, 0]
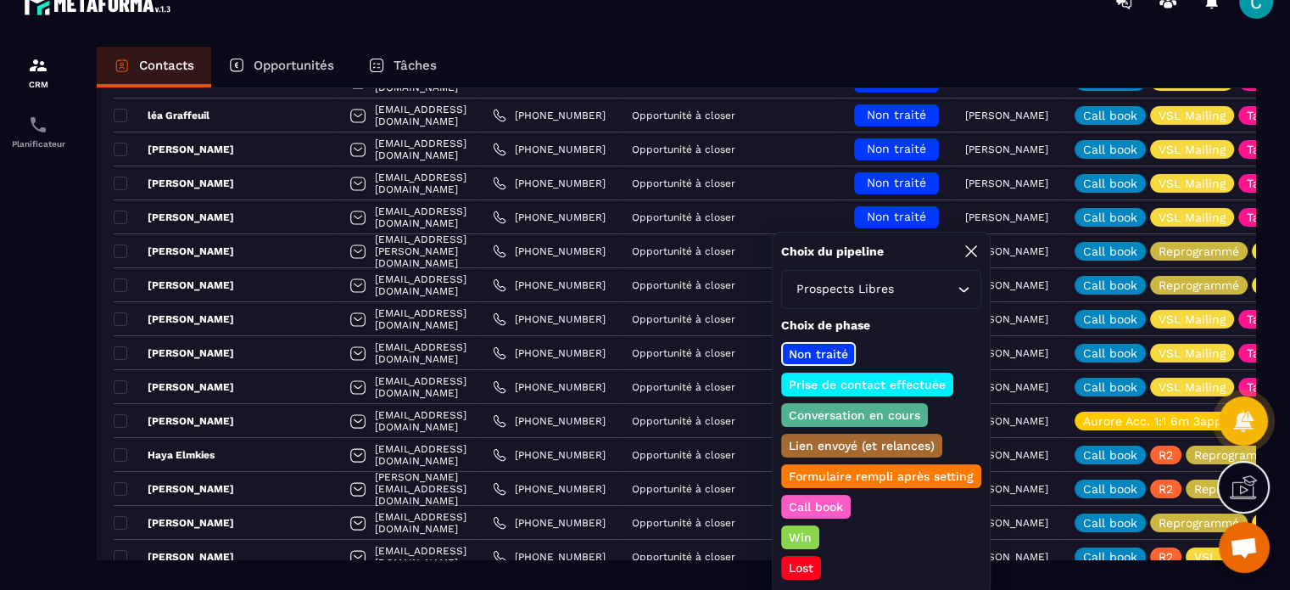
click at [808, 565] on p "Lost" at bounding box center [801, 567] width 30 height 17
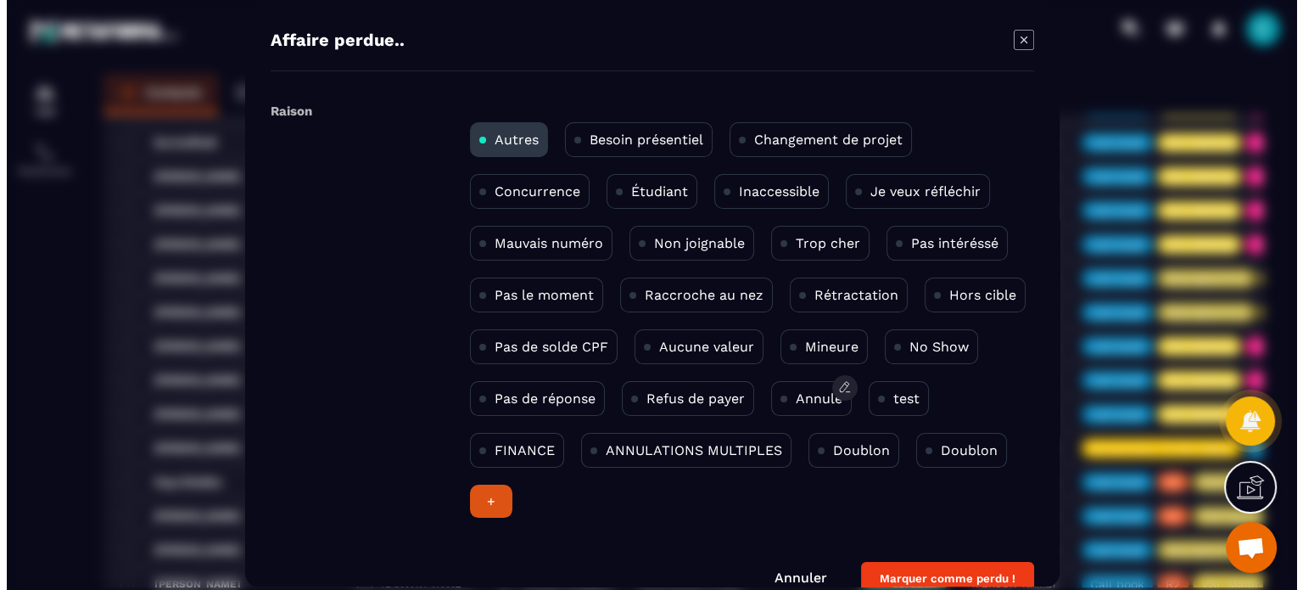
scroll to position [0, 0]
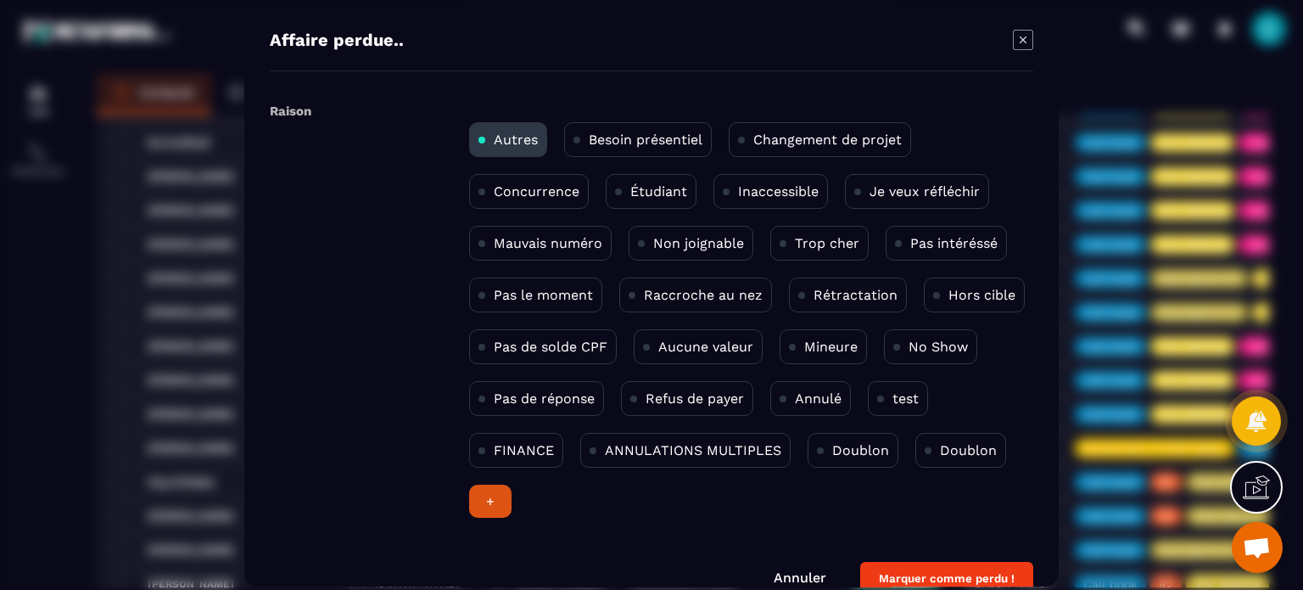
click at [683, 243] on p "Non joignable" at bounding box center [698, 243] width 91 height 16
click at [916, 568] on button "Marquer comme perdu !" at bounding box center [946, 578] width 173 height 33
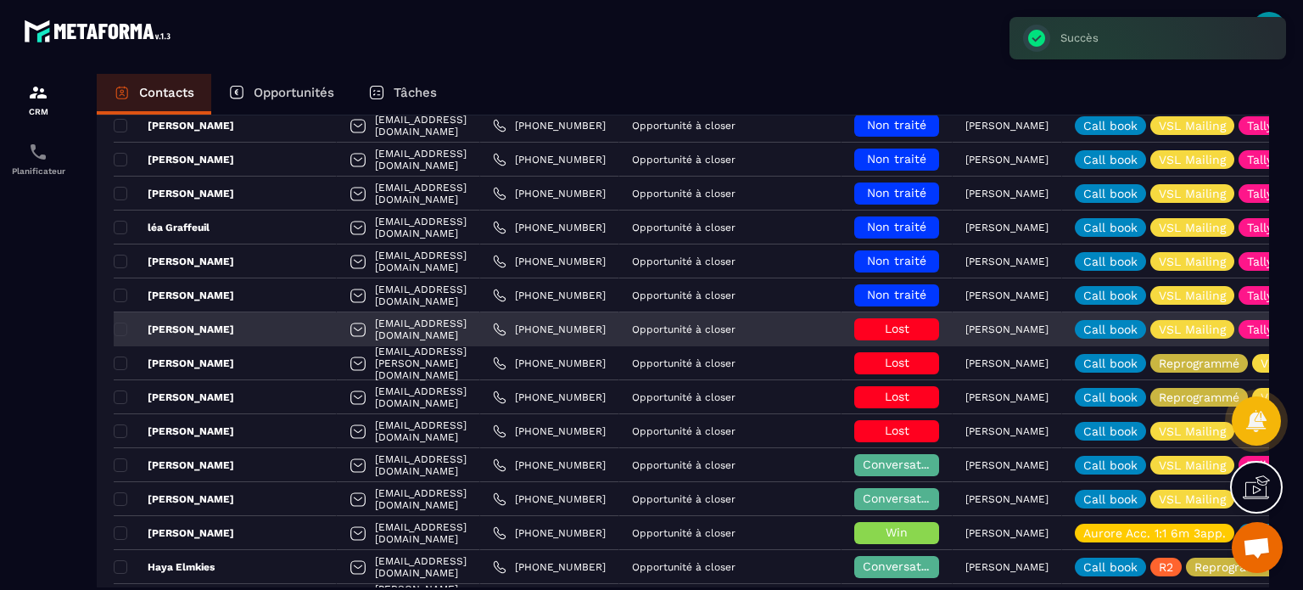
scroll to position [679, 0]
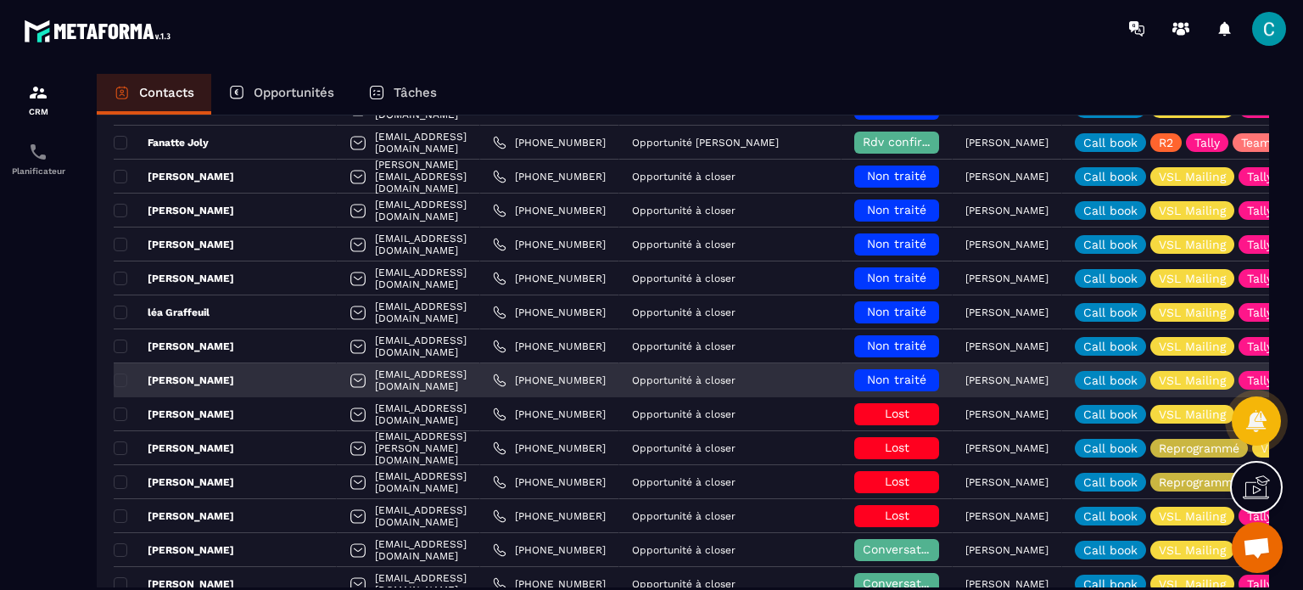
click at [883, 377] on span "Non traité" at bounding box center [896, 379] width 59 height 14
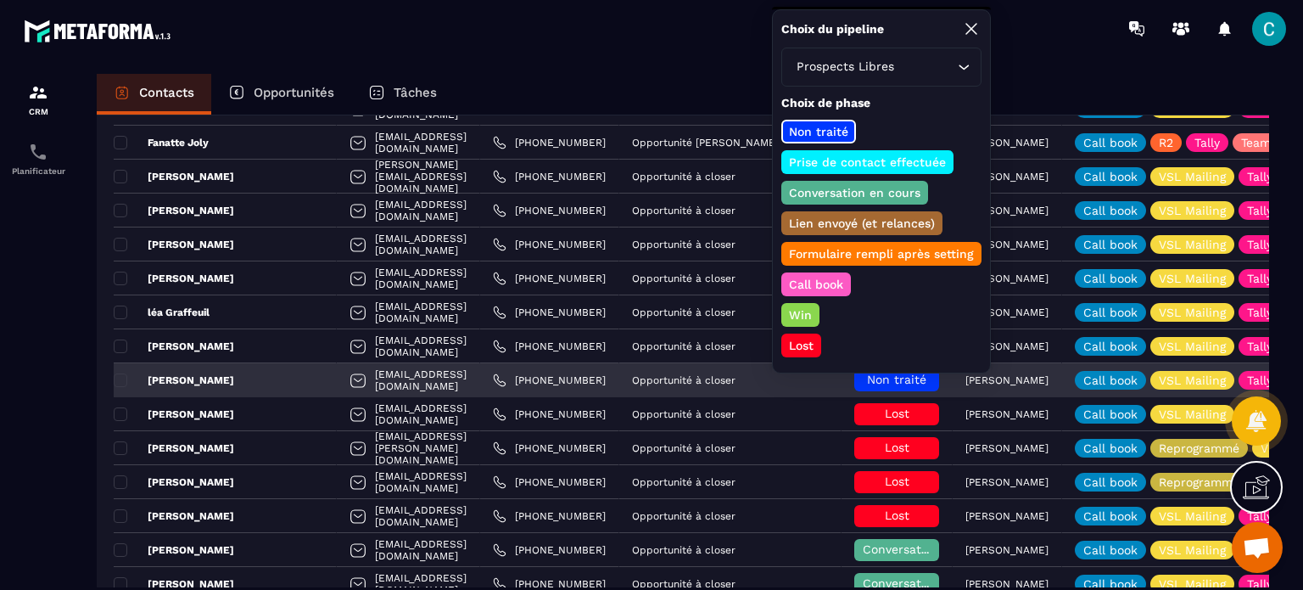
click at [691, 365] on div "Opportunité à closer" at bounding box center [730, 380] width 222 height 34
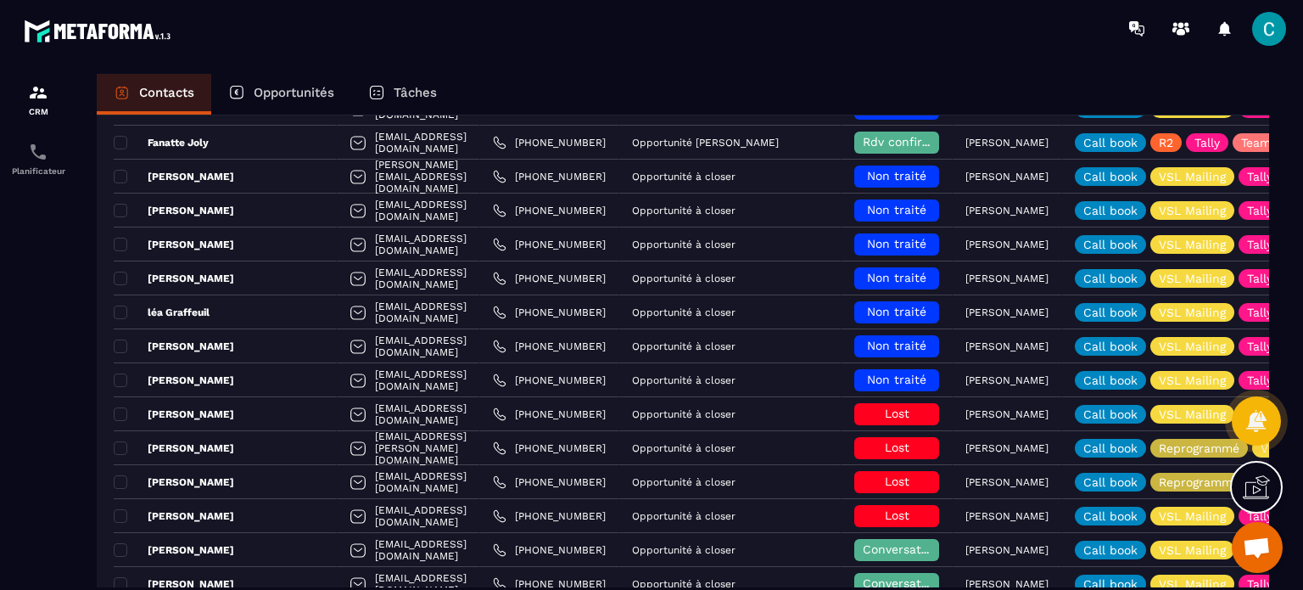
click at [311, 98] on p "Opportunités" at bounding box center [294, 92] width 81 height 15
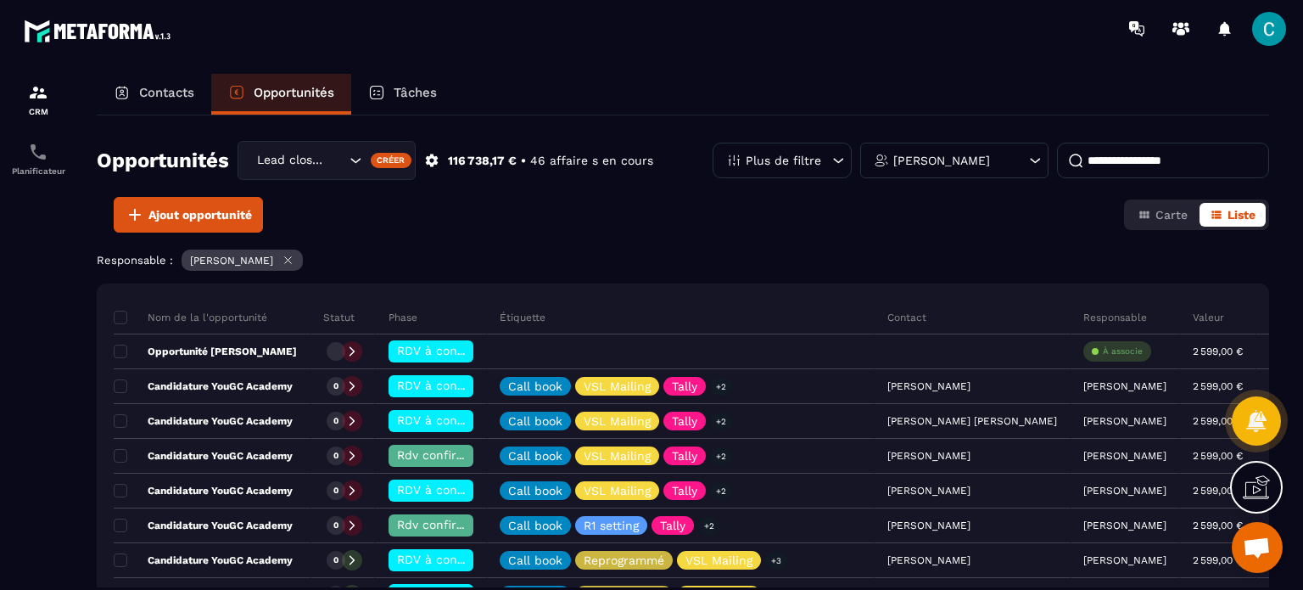
click at [169, 79] on div "Contacts" at bounding box center [154, 94] width 115 height 41
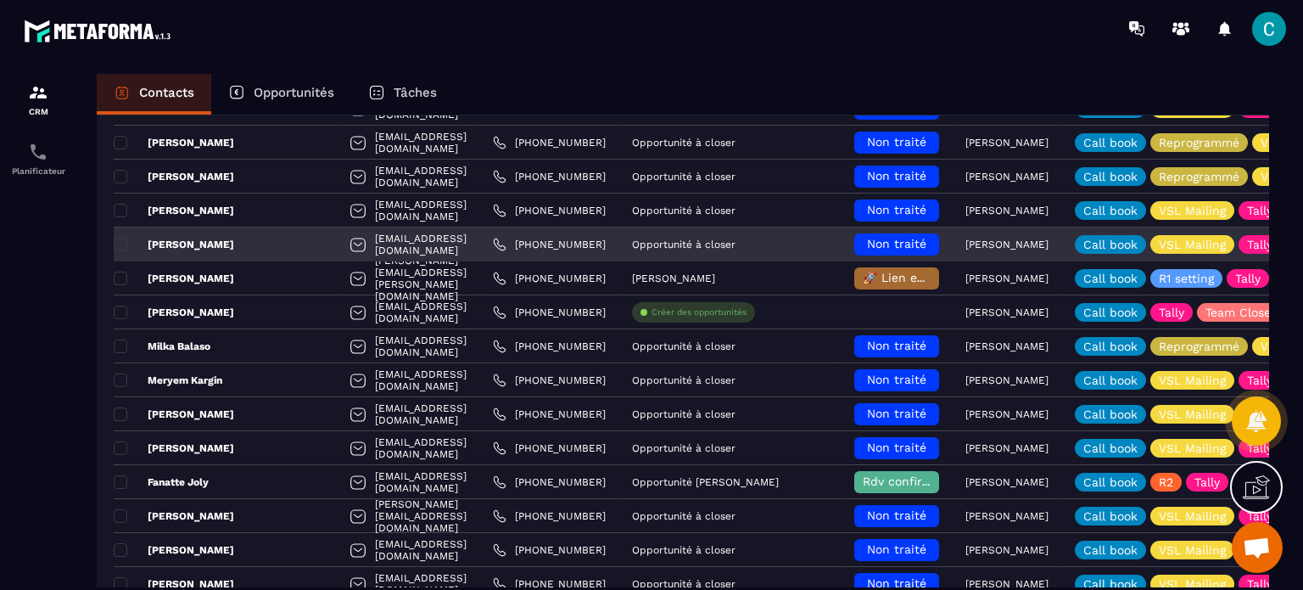
scroll to position [339, 0]
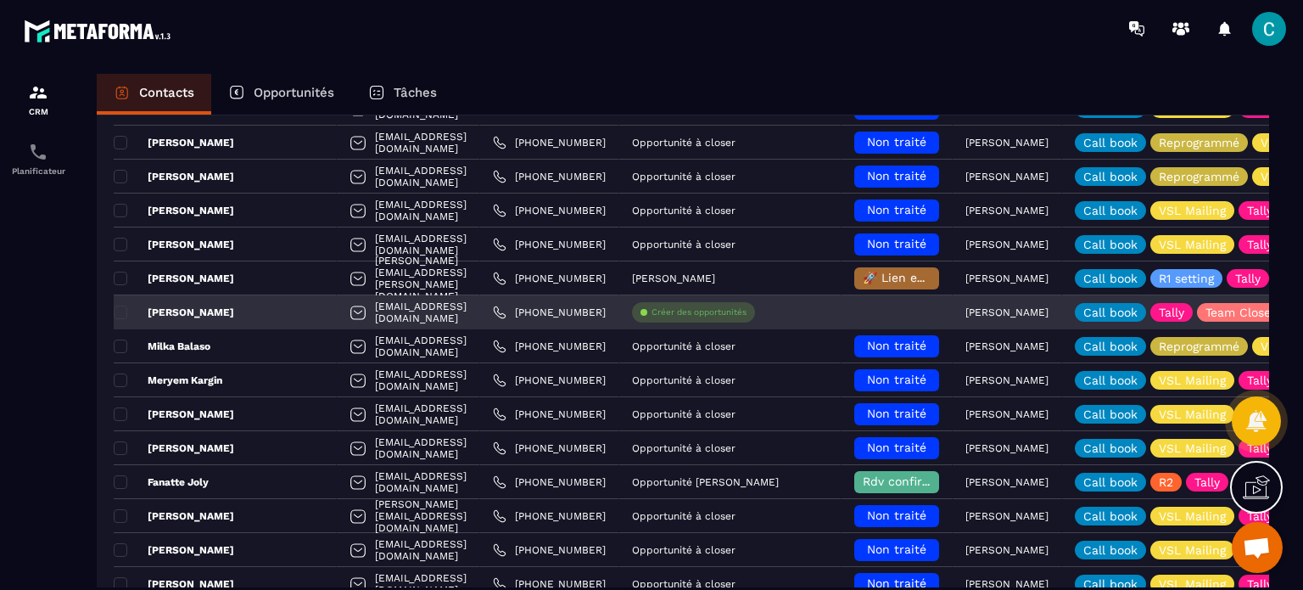
click at [204, 305] on p "[PERSON_NAME]" at bounding box center [174, 312] width 120 height 14
